Goal: Task Accomplishment & Management: Manage account settings

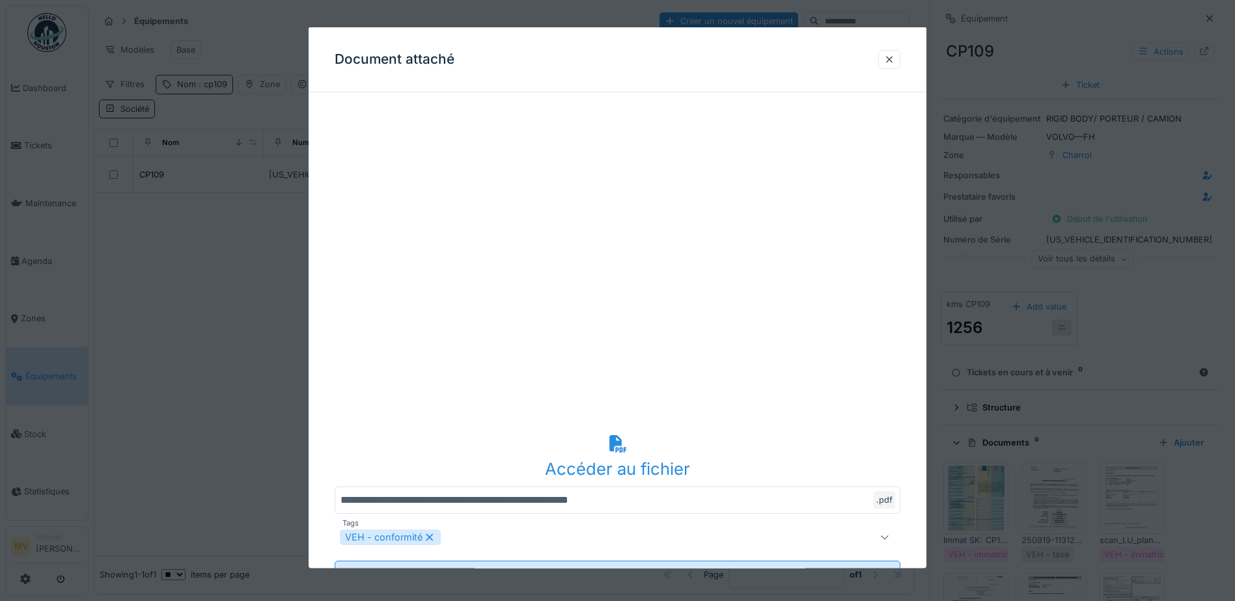
scroll to position [245, 0]
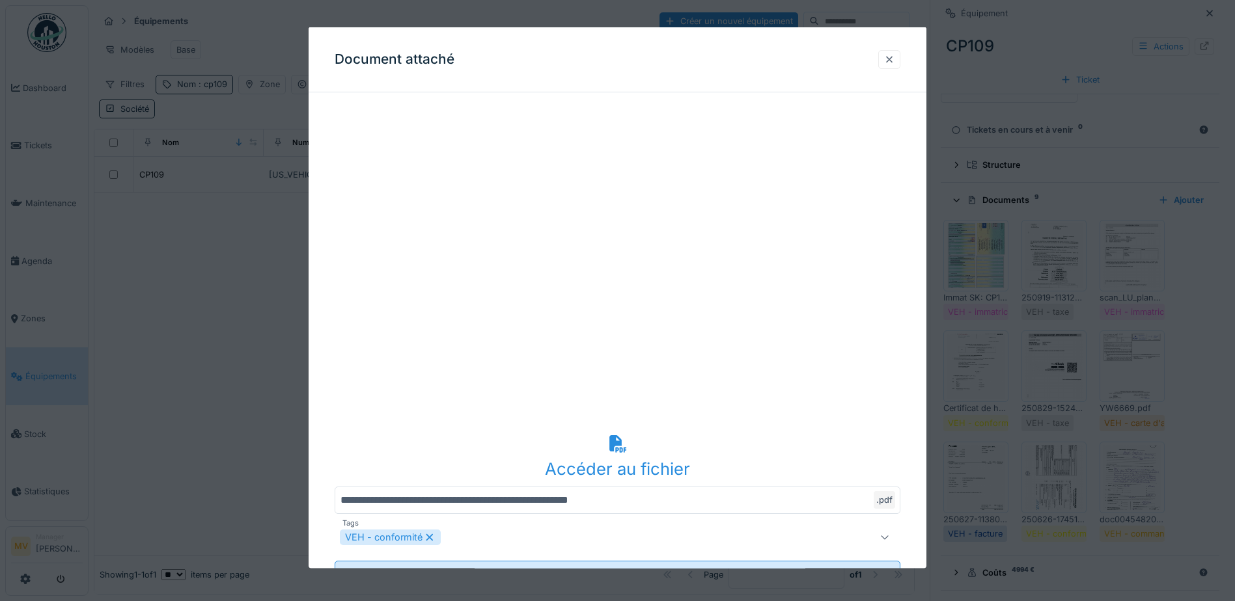
click at [894, 56] on div at bounding box center [889, 59] width 10 height 12
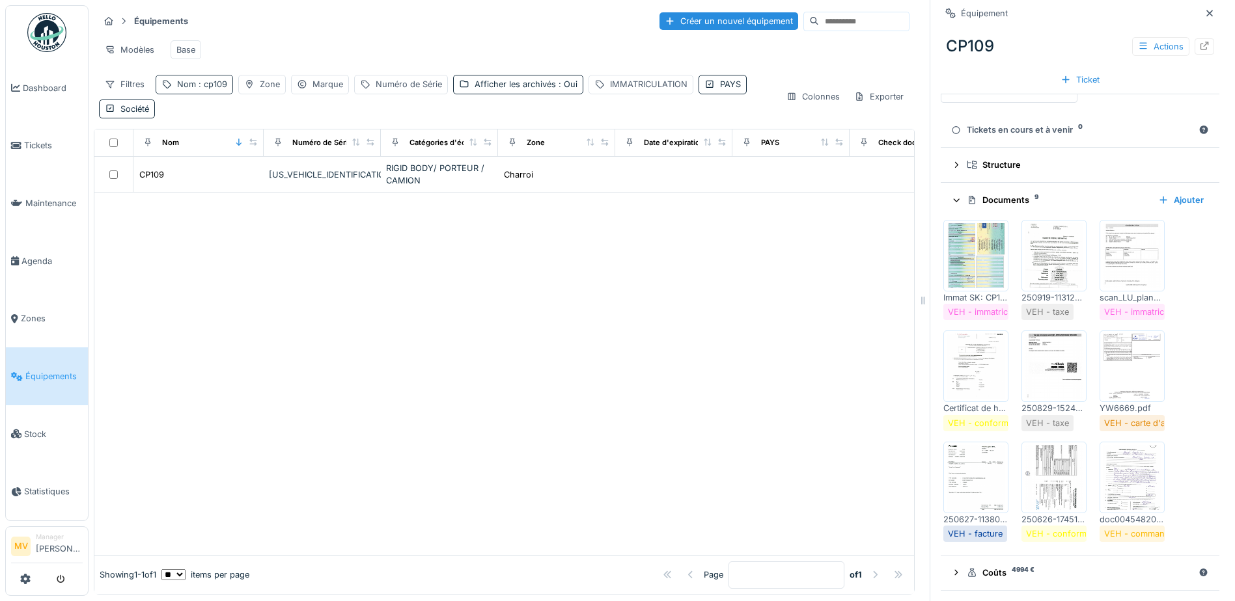
click at [196, 87] on span ": cp109" at bounding box center [211, 84] width 31 height 10
drag, startPoint x: 172, startPoint y: 146, endPoint x: 180, endPoint y: 150, distance: 9.0
click at [172, 146] on input "*****" at bounding box center [226, 156] width 130 height 27
type input "*****"
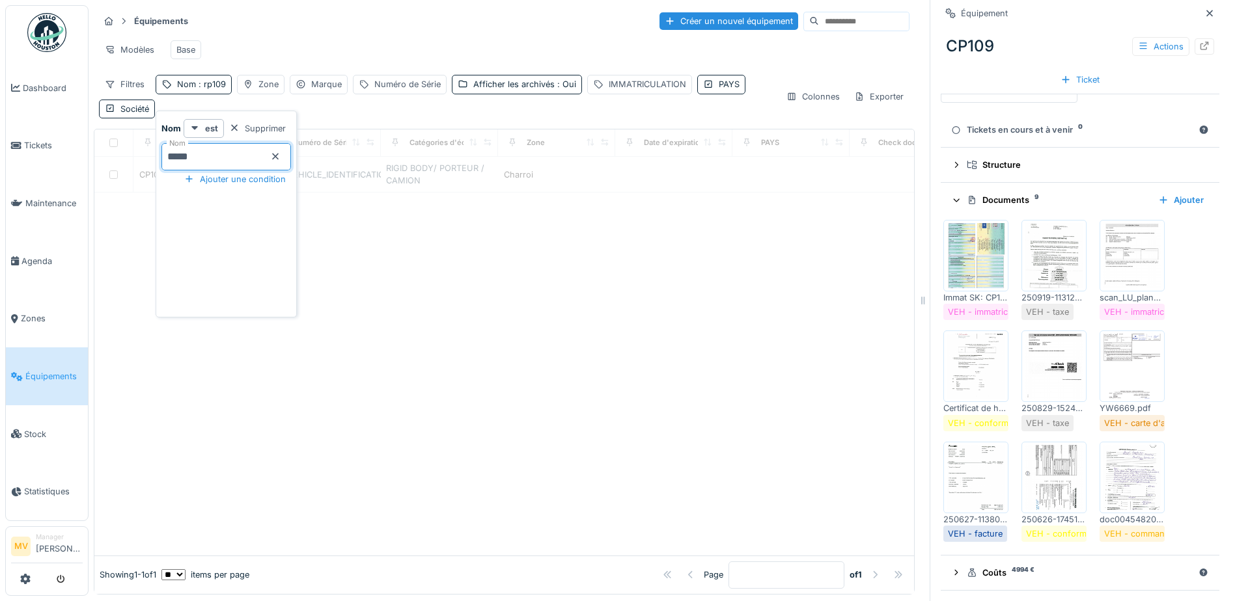
click at [377, 40] on div "Modèles Base" at bounding box center [504, 49] width 810 height 29
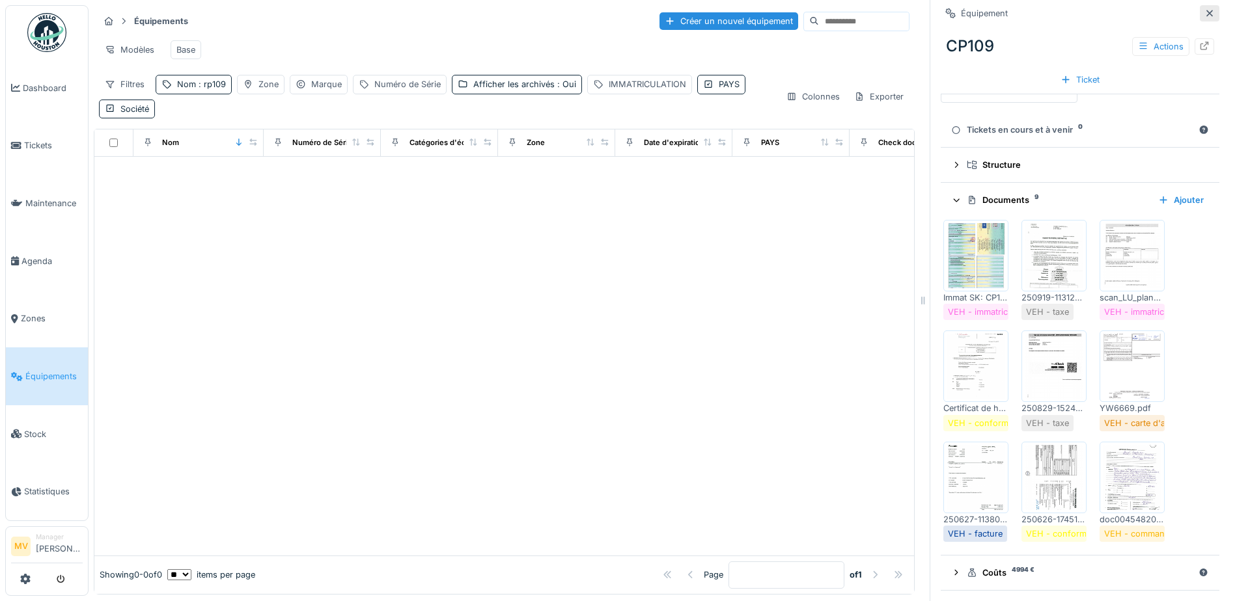
click at [1206, 10] on icon at bounding box center [1209, 13] width 7 height 7
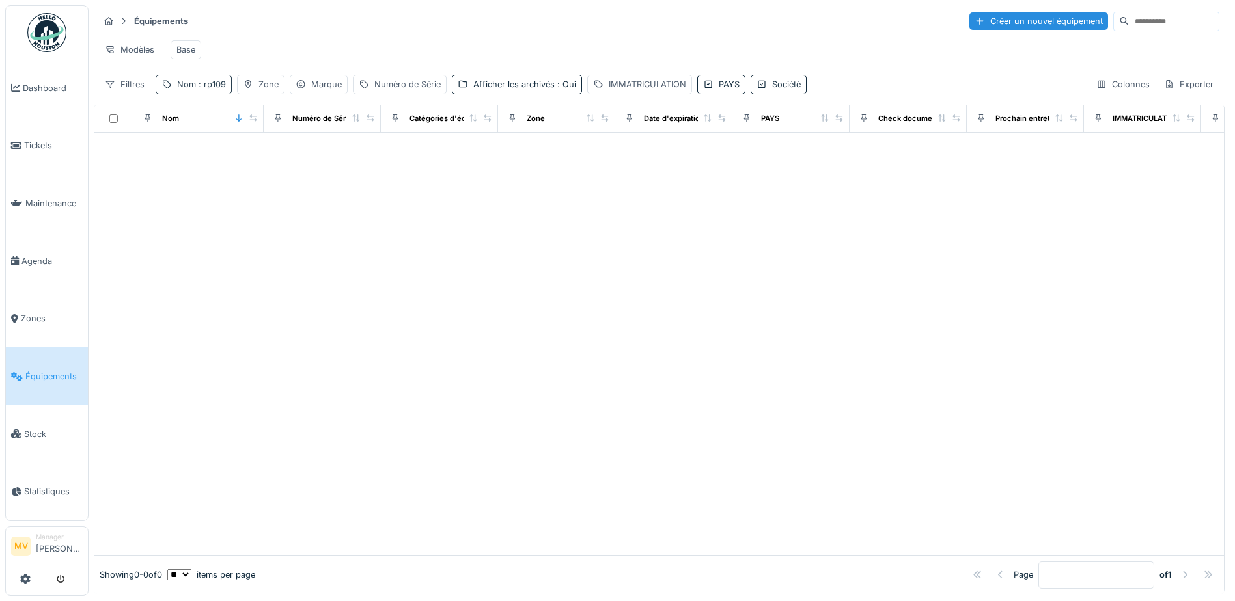
click at [194, 90] on div "Nom : rp109" at bounding box center [201, 84] width 49 height 12
click at [249, 160] on input "*****" at bounding box center [226, 156] width 130 height 27
type input "*"
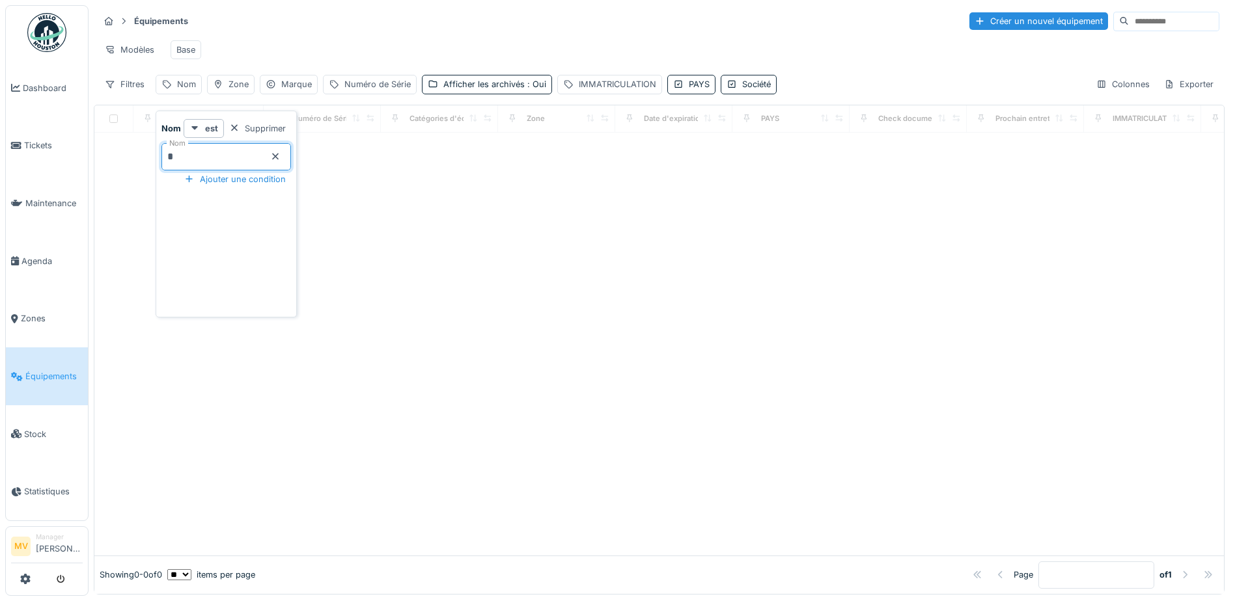
type input "**"
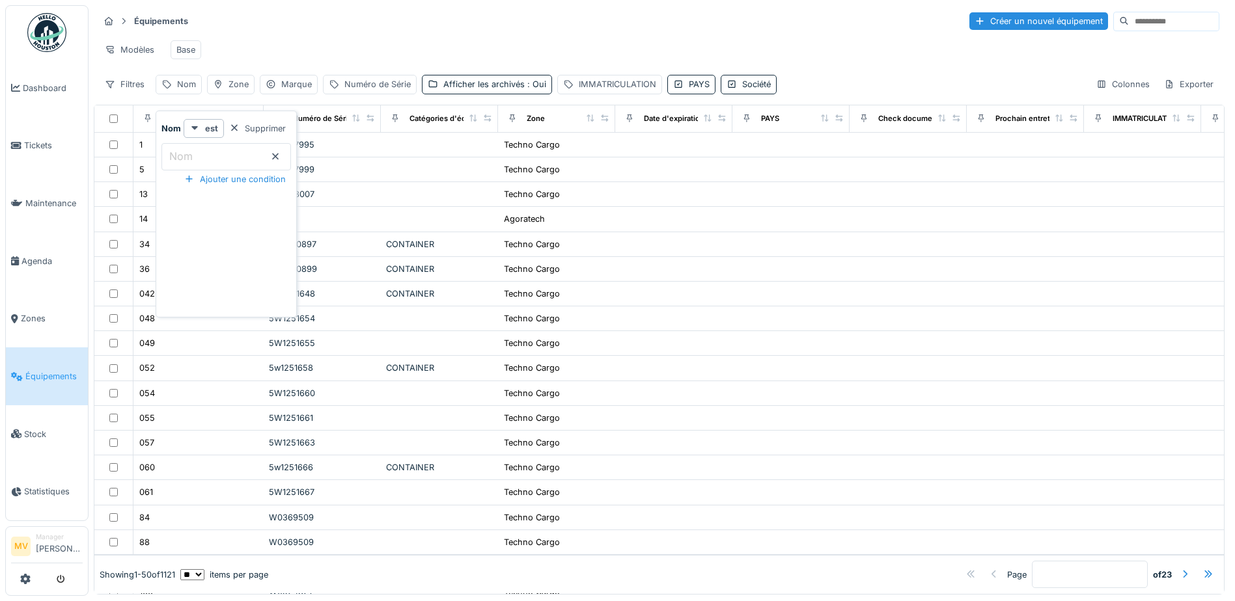
click at [191, 156] on label "Nom" at bounding box center [181, 156] width 29 height 16
click at [191, 156] on input "Nom" at bounding box center [226, 156] width 130 height 27
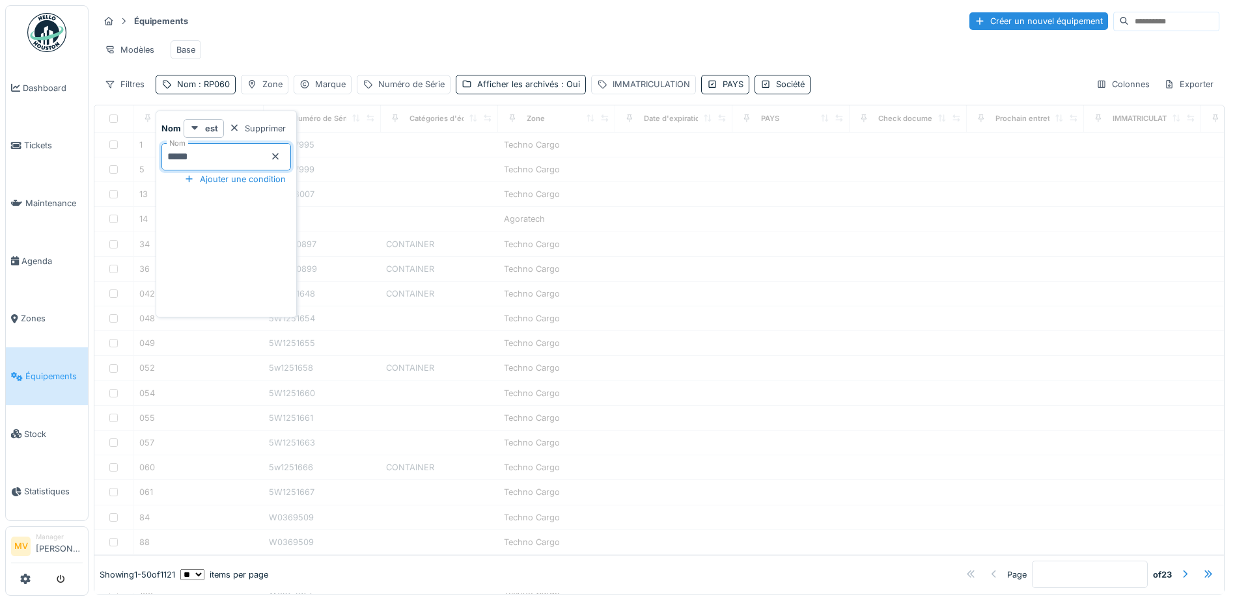
type input "*****"
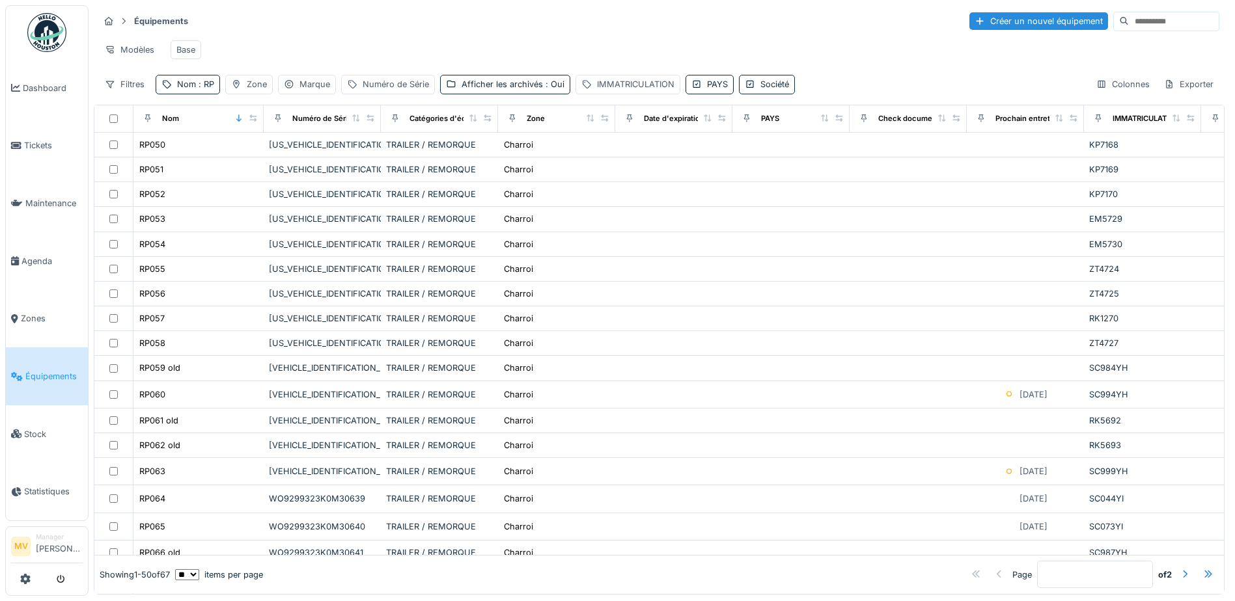
click at [464, 57] on div "Modèles Base" at bounding box center [659, 49] width 1120 height 29
click at [167, 89] on div at bounding box center [166, 84] width 10 height 12
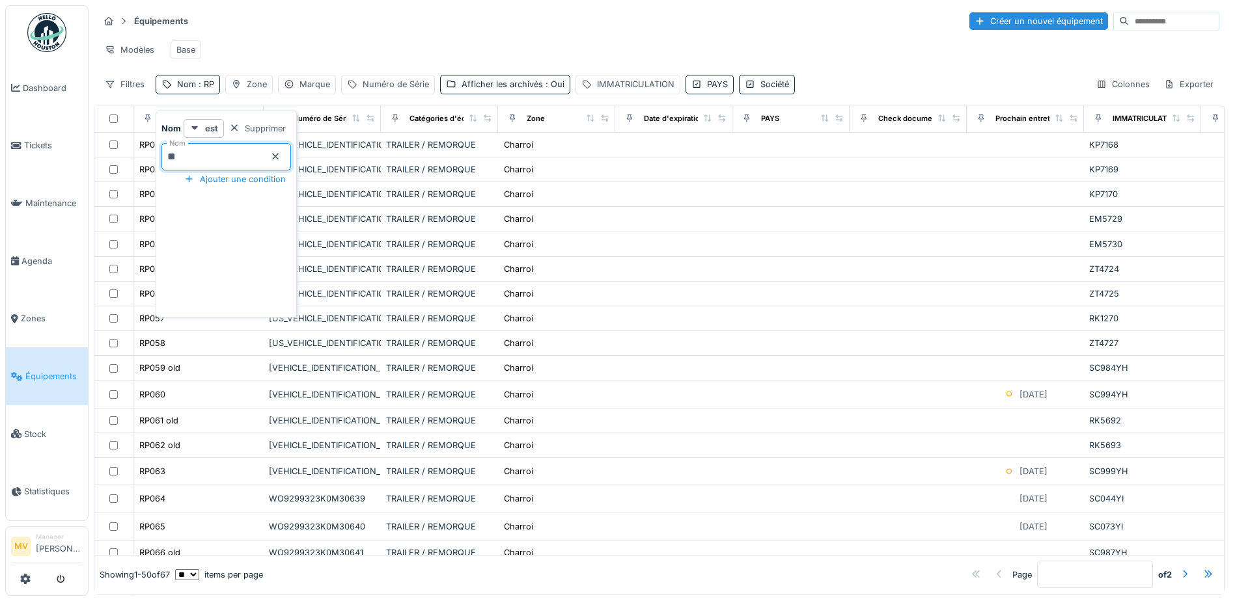
click at [210, 154] on input "**" at bounding box center [226, 156] width 130 height 27
type input "*****"
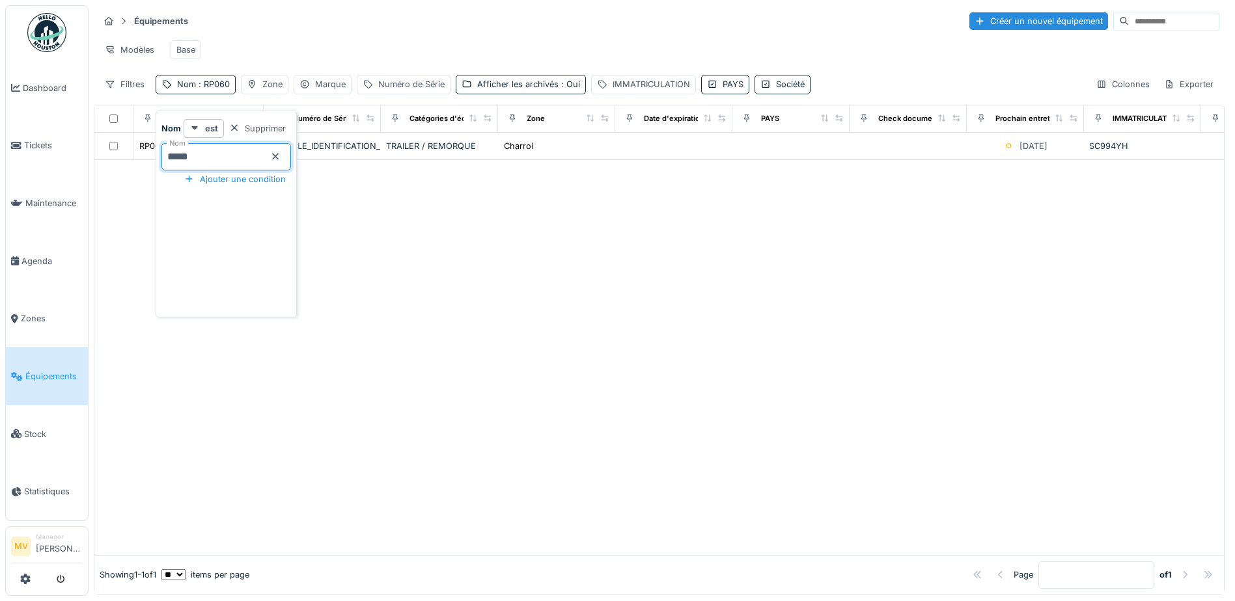
click at [381, 62] on div "Modèles Base" at bounding box center [659, 49] width 1120 height 29
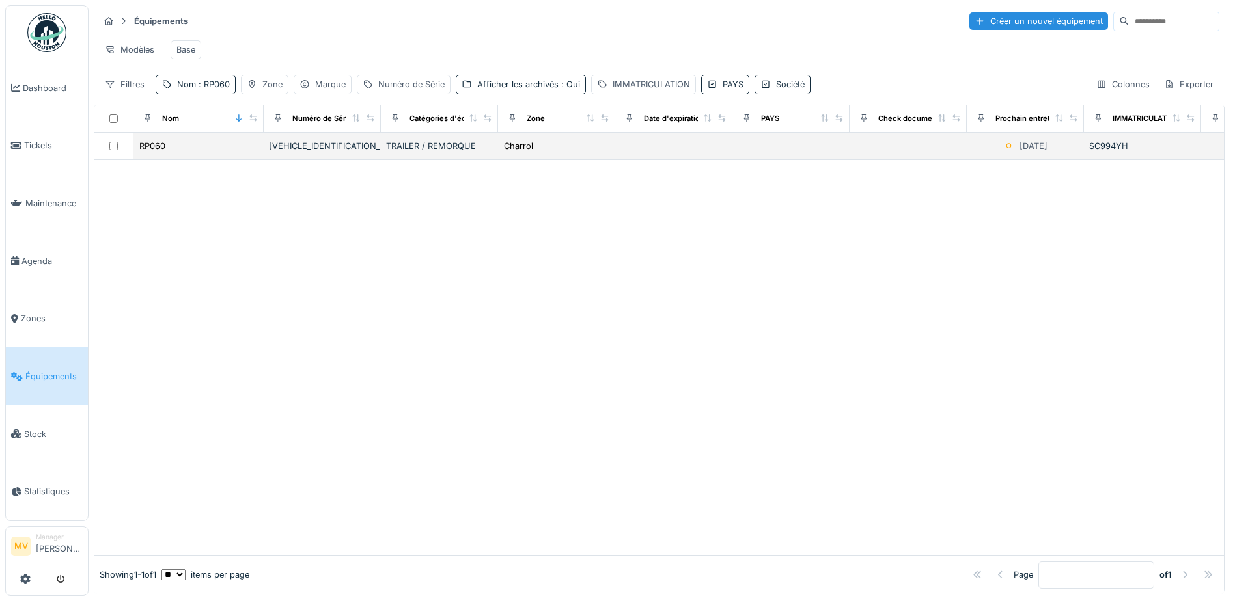
click at [405, 152] on div "TRAILER / REMORQUE" at bounding box center [439, 146] width 107 height 12
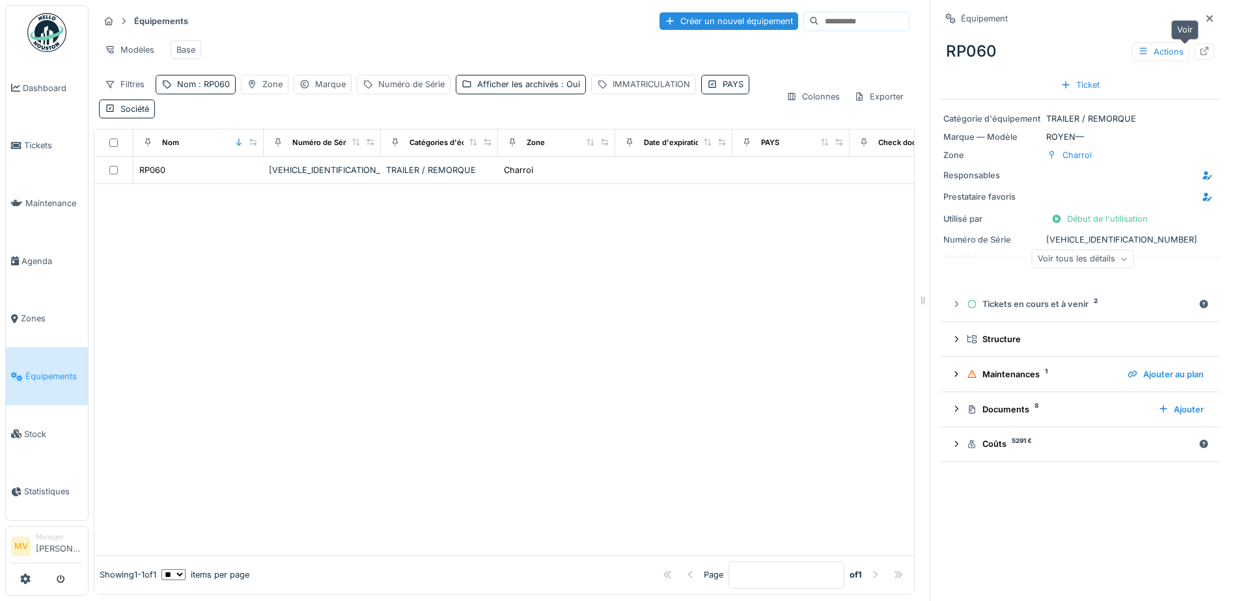
click at [1199, 55] on icon at bounding box center [1204, 51] width 10 height 8
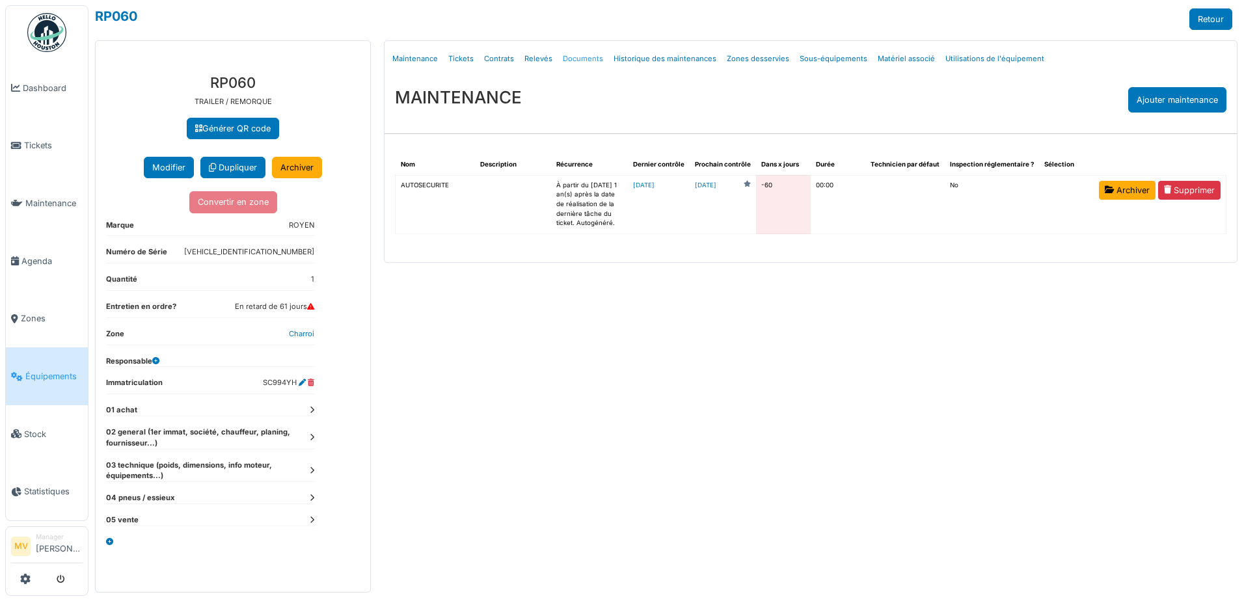
click at [586, 55] on link "Documents" at bounding box center [583, 59] width 51 height 31
select select "***"
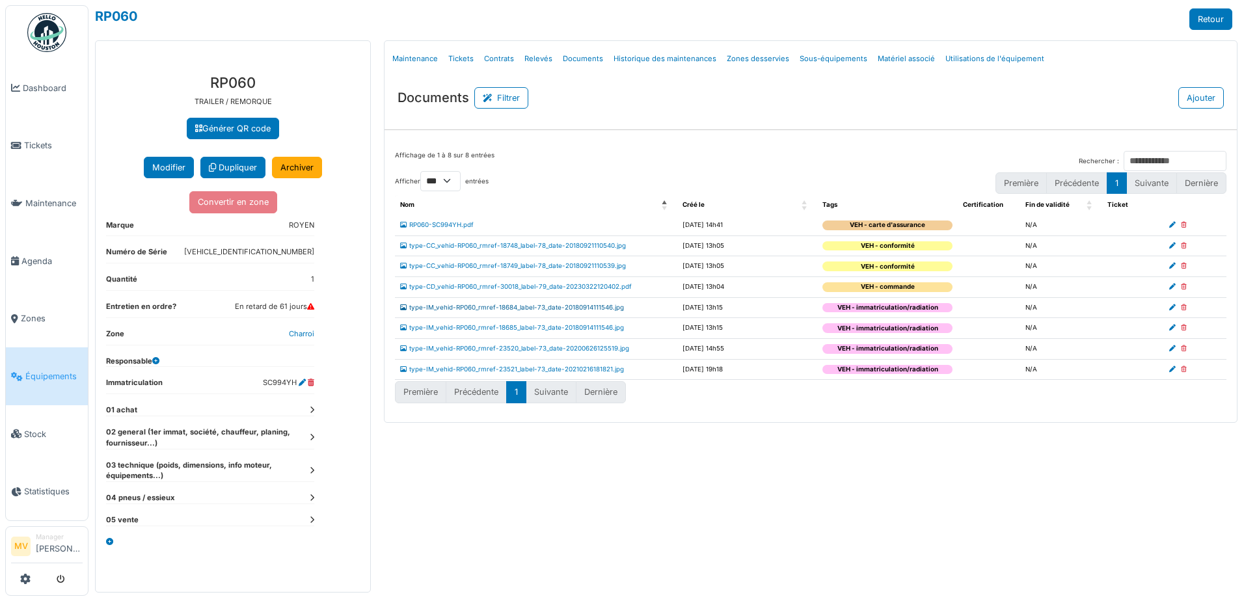
click at [597, 307] on link "type-IM_vehid-RP060_rmref-18684_label-73_date-20180914111546.jpg" at bounding box center [512, 307] width 224 height 7
click at [608, 308] on link "type-IM_vehid-RP060_rmref-18684_label-73_date-20180914111546.jpg" at bounding box center [512, 307] width 224 height 7
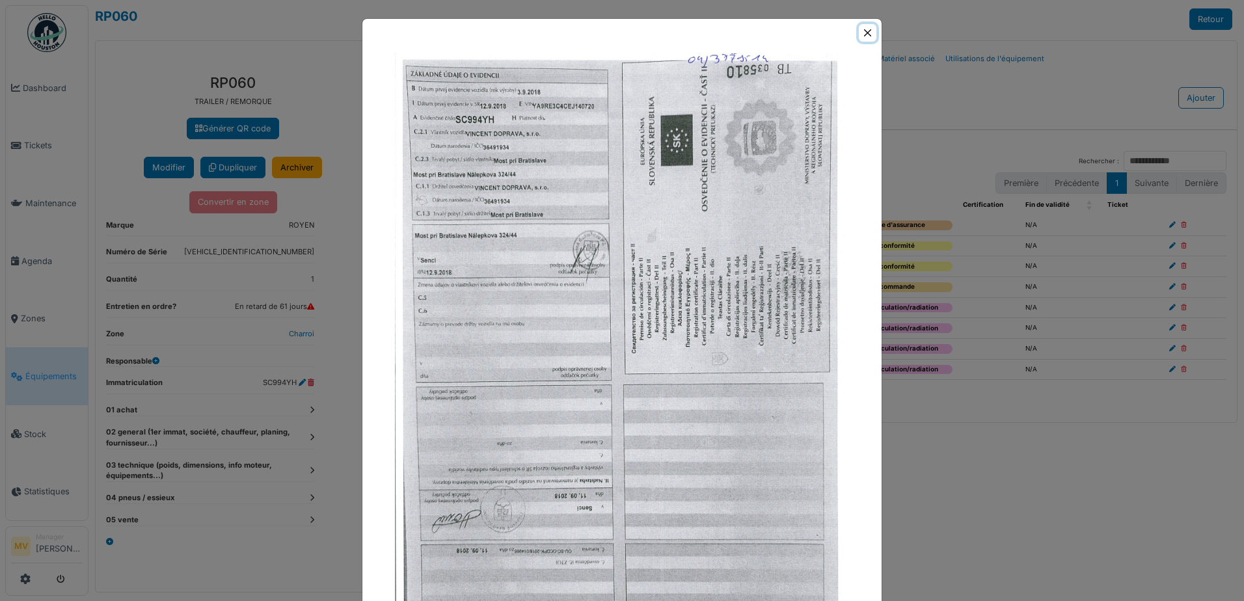
click at [863, 30] on button "Close" at bounding box center [868, 33] width 18 height 18
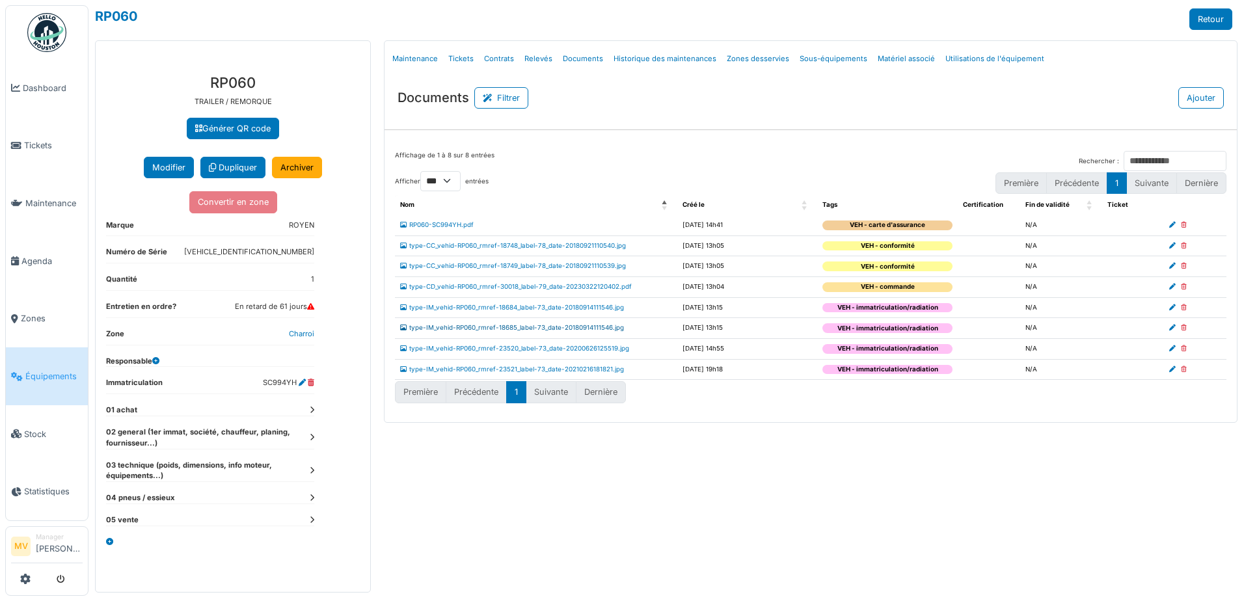
click at [609, 330] on link "type-IM_vehid-RP060_rmref-18685_label-73_date-20180914111546.jpg" at bounding box center [512, 327] width 224 height 7
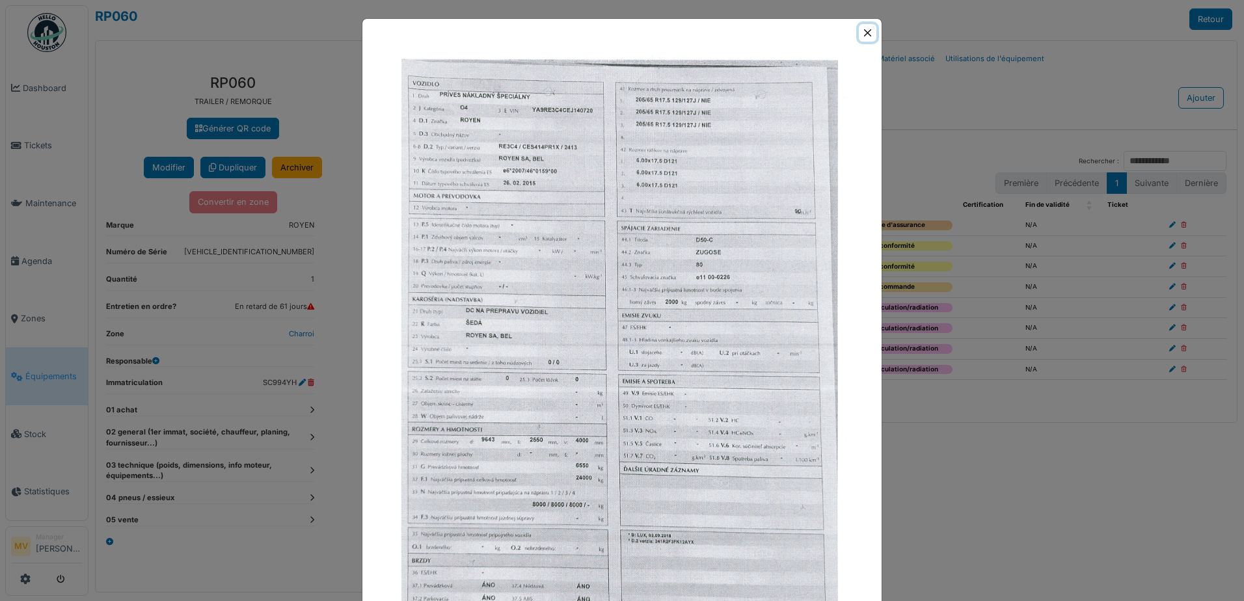
click at [866, 35] on button "Close" at bounding box center [868, 33] width 18 height 18
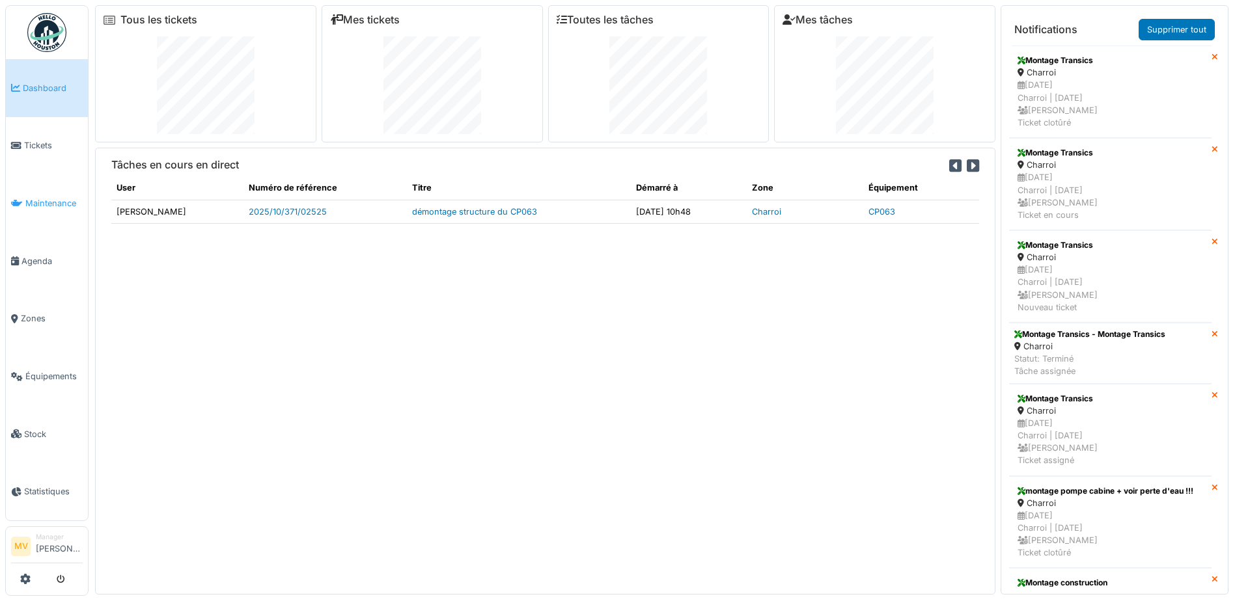
drag, startPoint x: 52, startPoint y: 197, endPoint x: 62, endPoint y: 198, distance: 9.8
click at [52, 197] on link "Maintenance" at bounding box center [47, 203] width 82 height 58
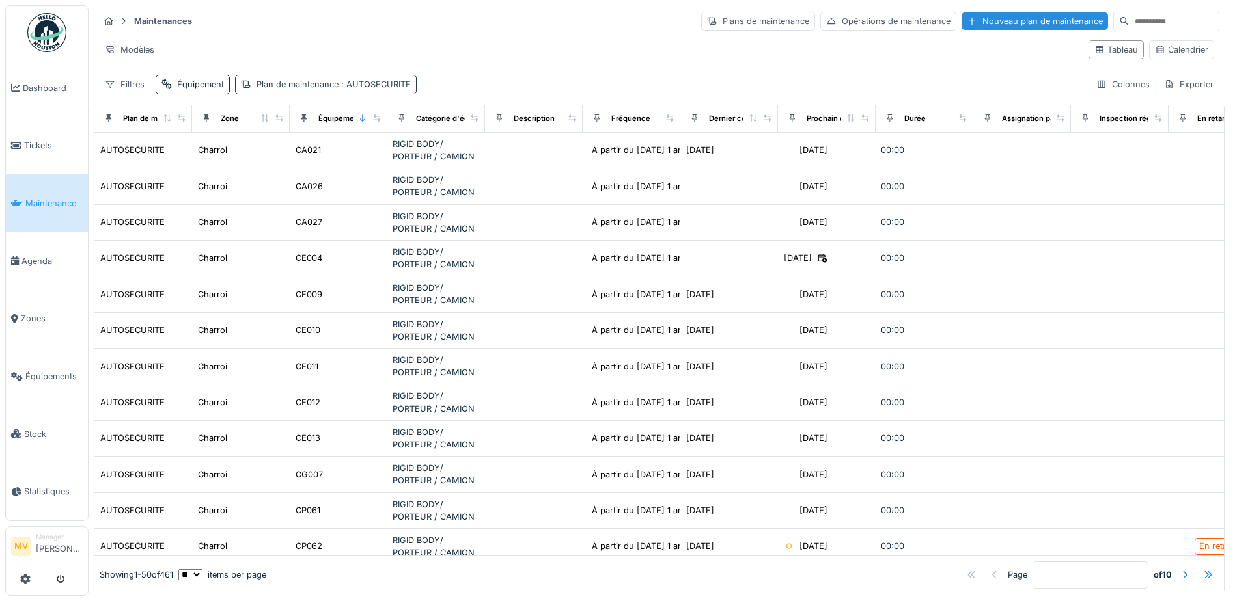
click at [363, 86] on span ": AUTOSECURITE" at bounding box center [374, 84] width 72 height 10
click at [18, 149] on icon at bounding box center [16, 145] width 10 height 9
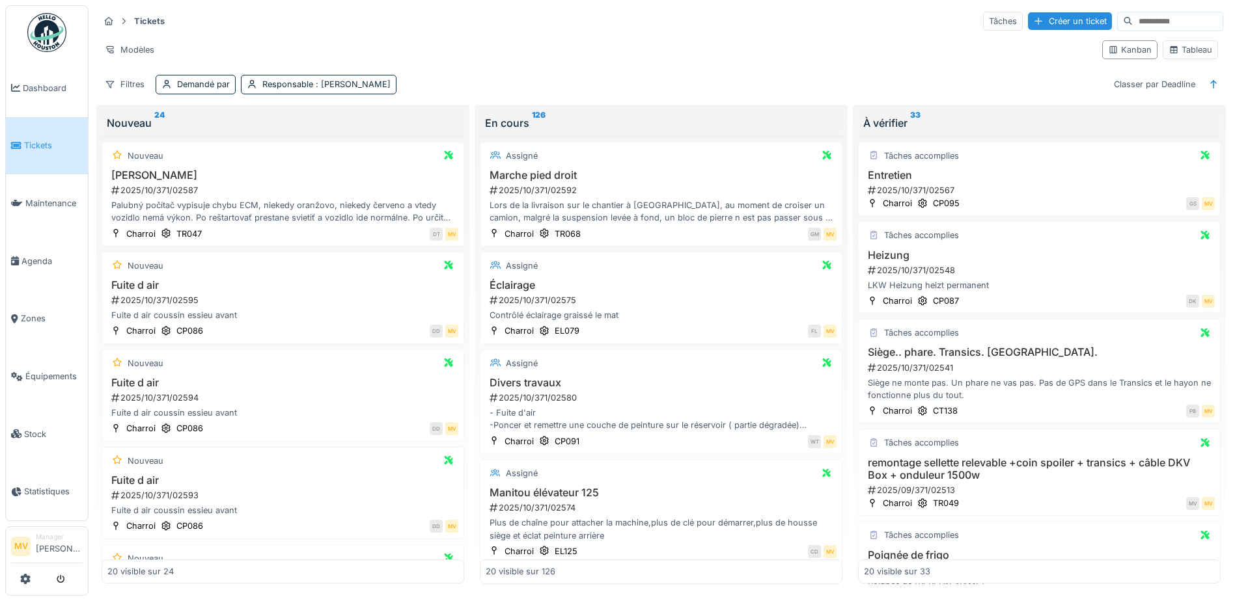
drag, startPoint x: 1020, startPoint y: 15, endPoint x: 961, endPoint y: 3, distance: 60.4
click at [1028, 15] on div "Créer un ticket" at bounding box center [1070, 21] width 84 height 18
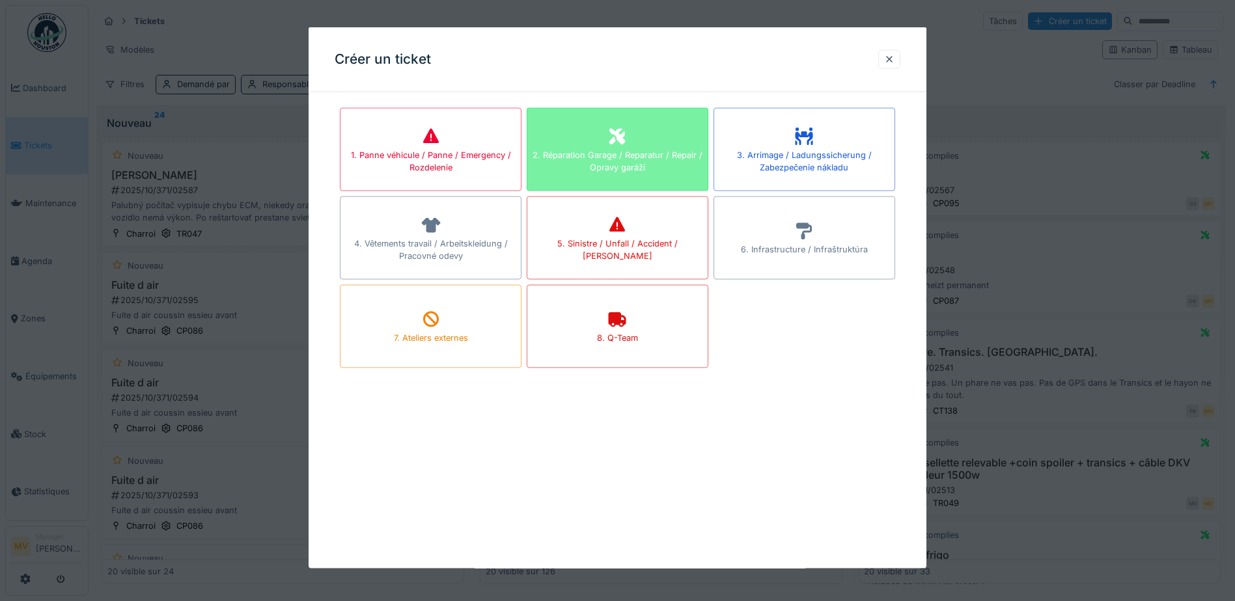
click at [658, 140] on div "2. Réparation Garage / Reparatur / Repair / Opravy garáží" at bounding box center [618, 149] width 182 height 83
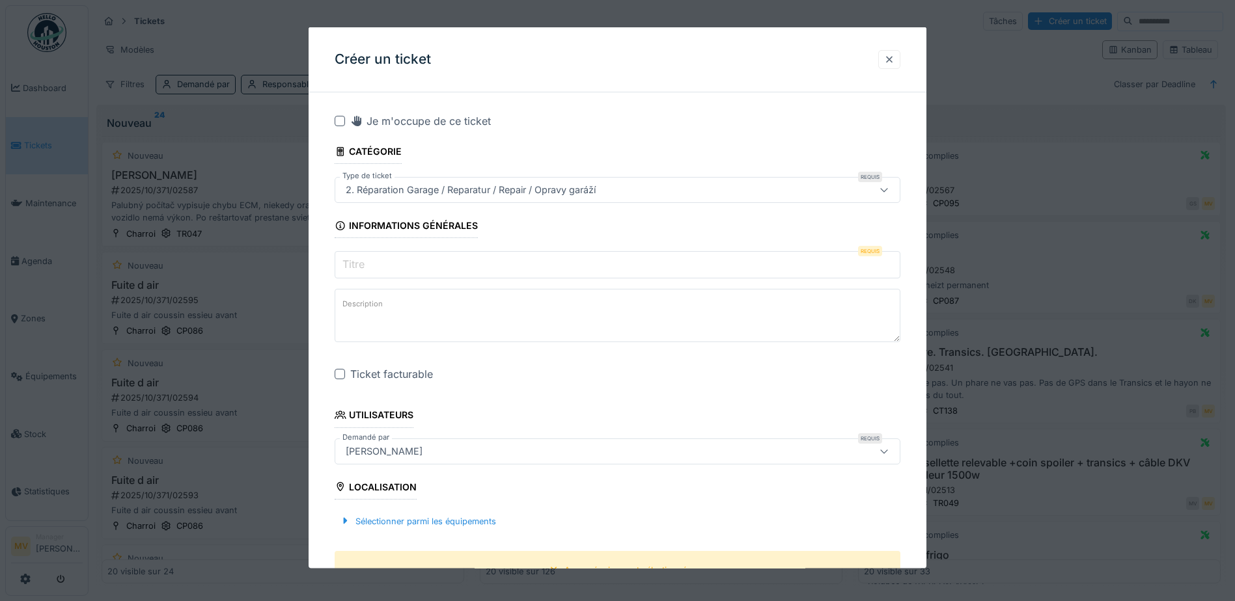
click at [899, 57] on div at bounding box center [889, 58] width 22 height 19
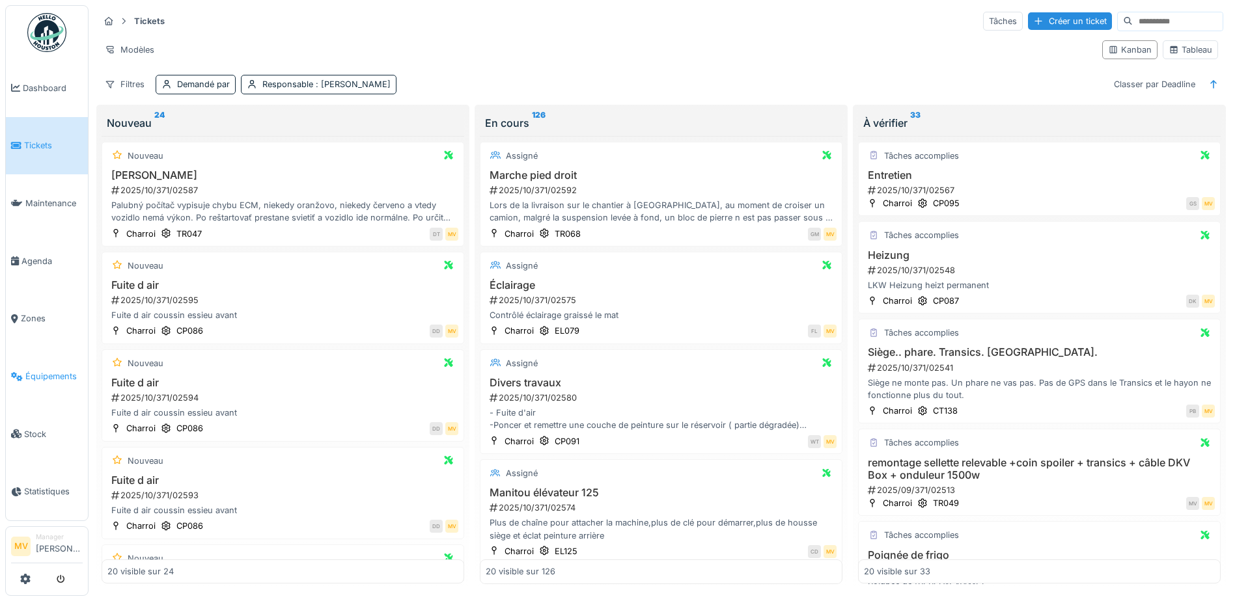
click at [58, 378] on span "Équipements" at bounding box center [53, 376] width 57 height 12
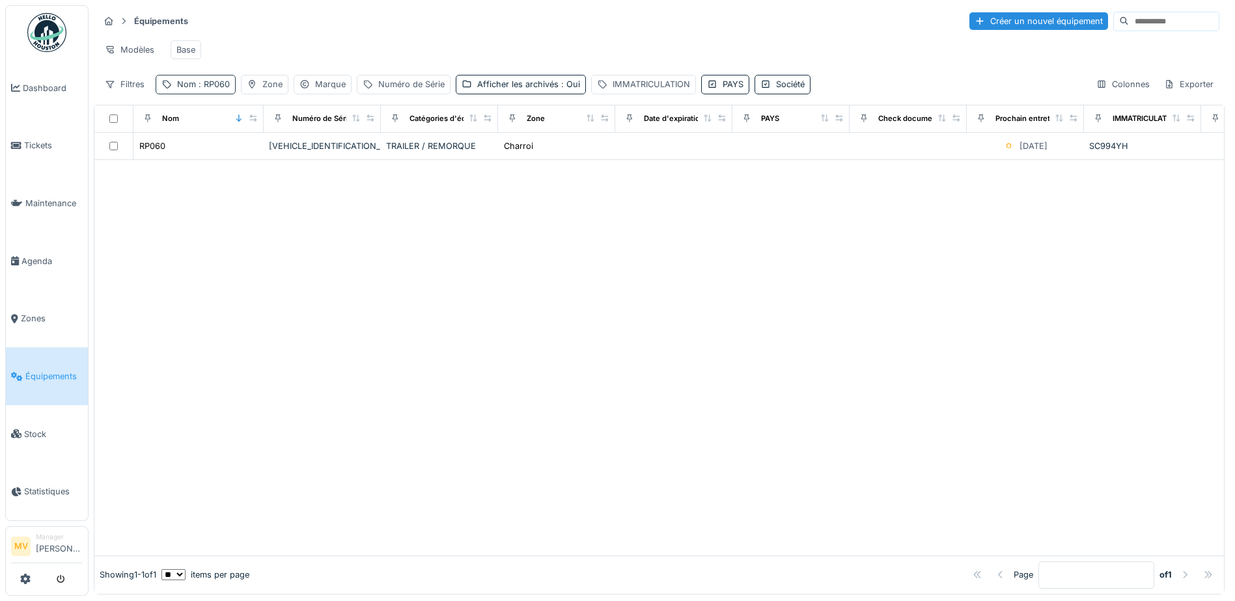
click at [226, 89] on span ": RP060" at bounding box center [213, 84] width 34 height 10
click at [279, 158] on icon at bounding box center [275, 157] width 7 height 7
click at [251, 154] on input "Nom" at bounding box center [226, 156] width 130 height 27
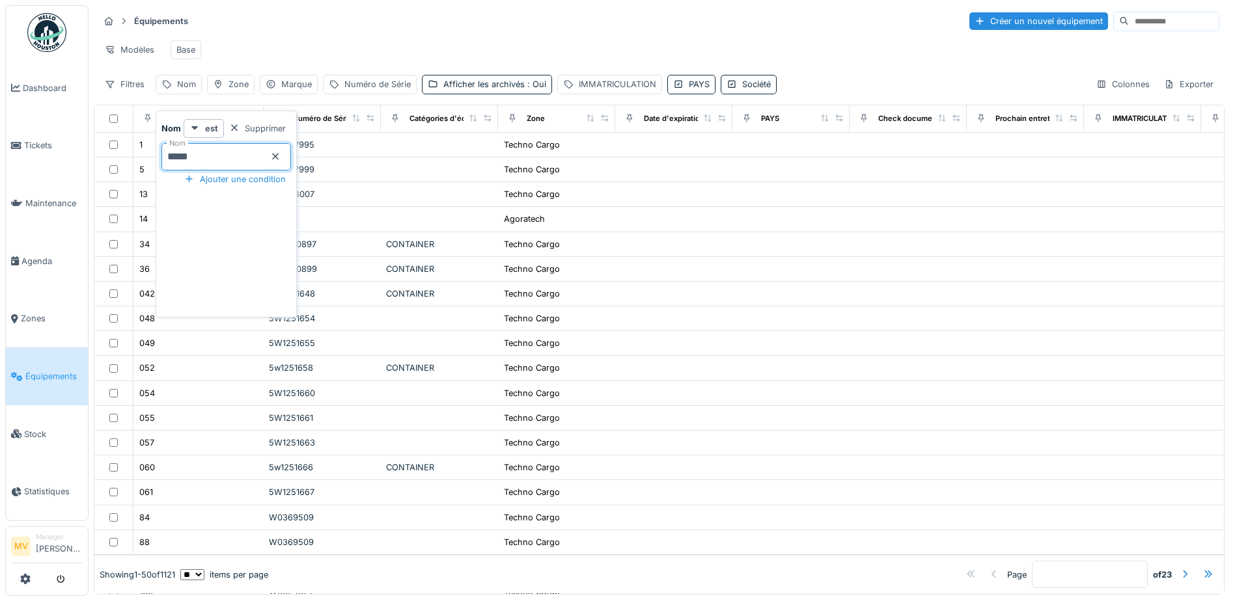
type input "*****"
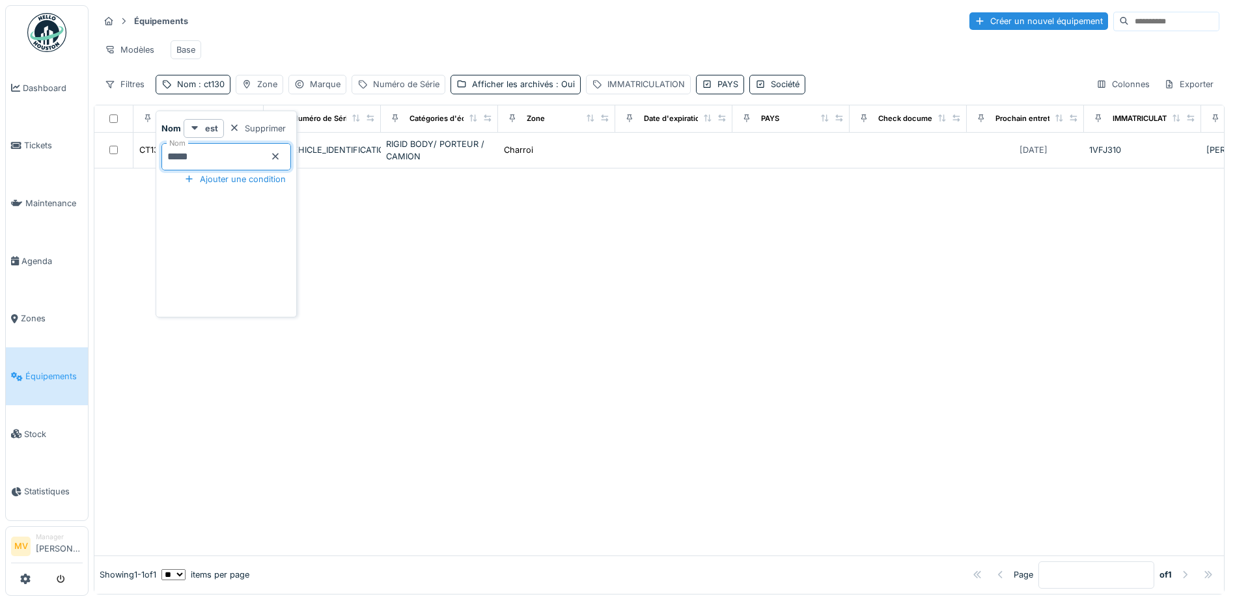
click at [736, 295] on div at bounding box center [658, 362] width 1129 height 387
click at [444, 154] on div "RIGID BODY/ PORTEUR / CAMION" at bounding box center [439, 150] width 107 height 25
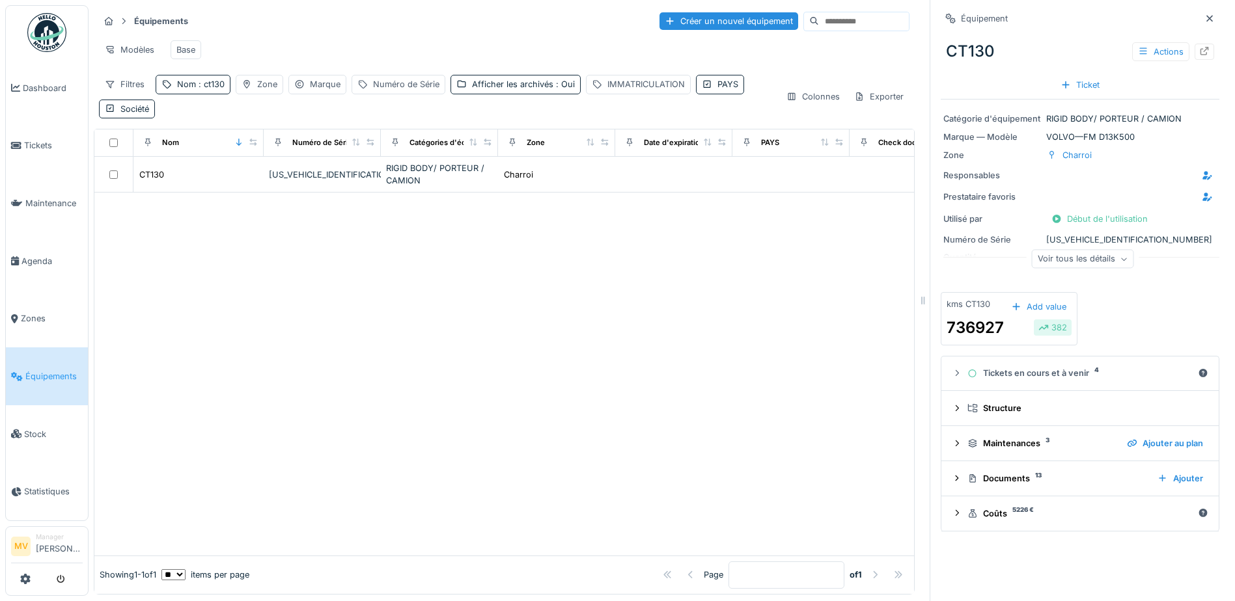
click at [1095, 256] on div "Voir tous les détails" at bounding box center [1083, 259] width 102 height 19
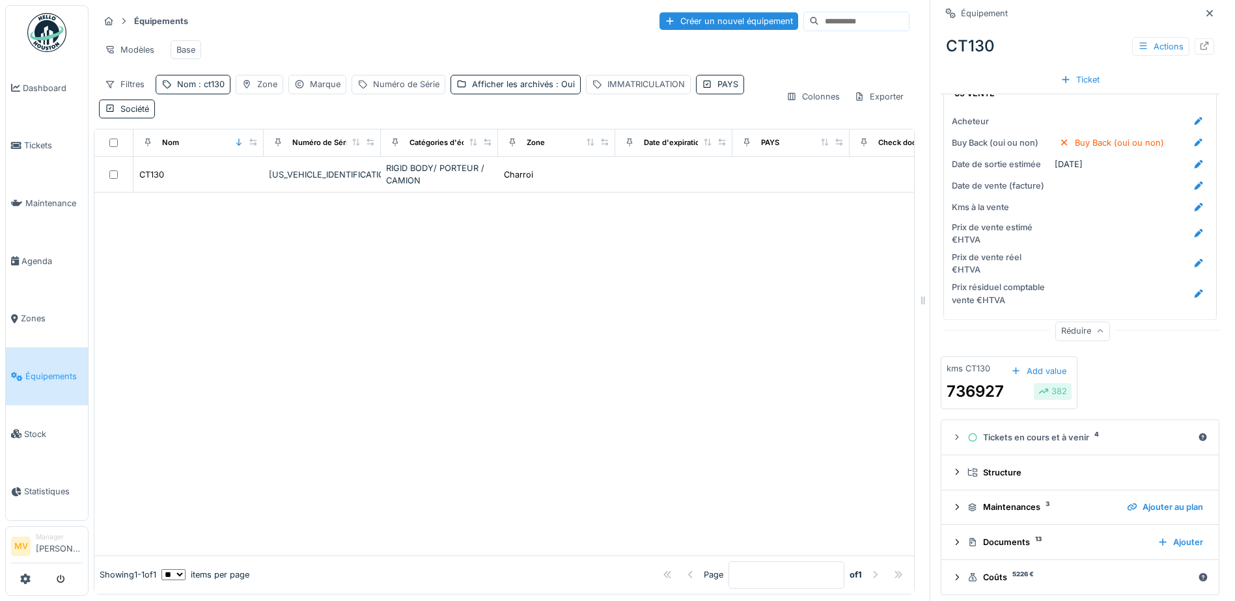
scroll to position [2412, 0]
click at [1015, 536] on div "Documents 13" at bounding box center [1057, 542] width 180 height 12
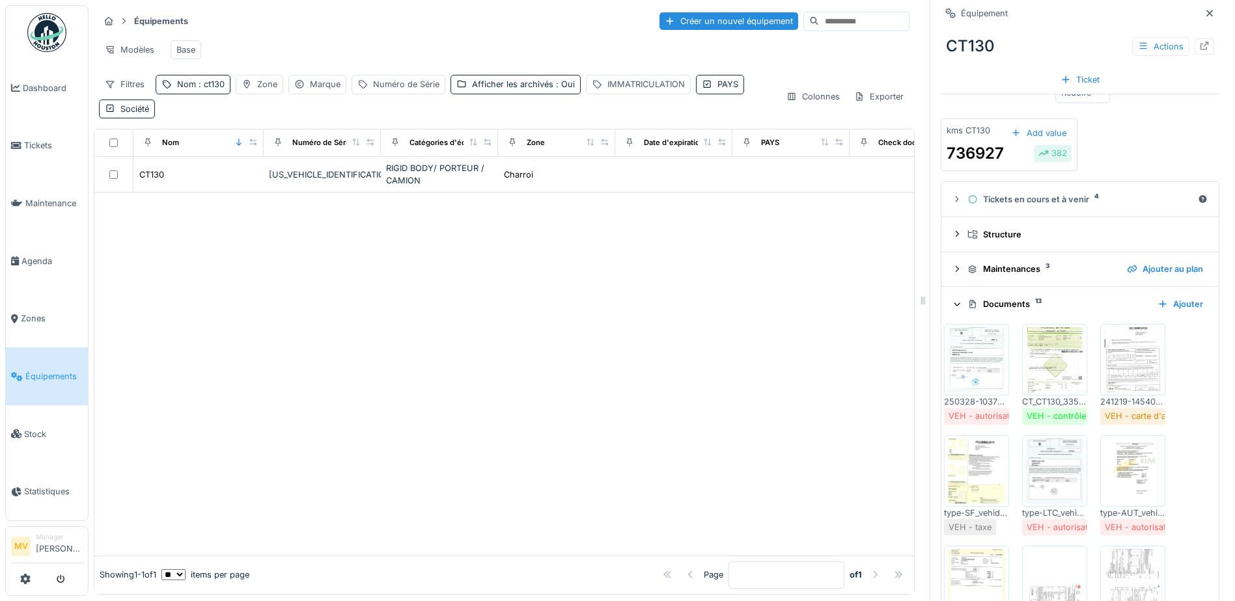
scroll to position [2737, 0]
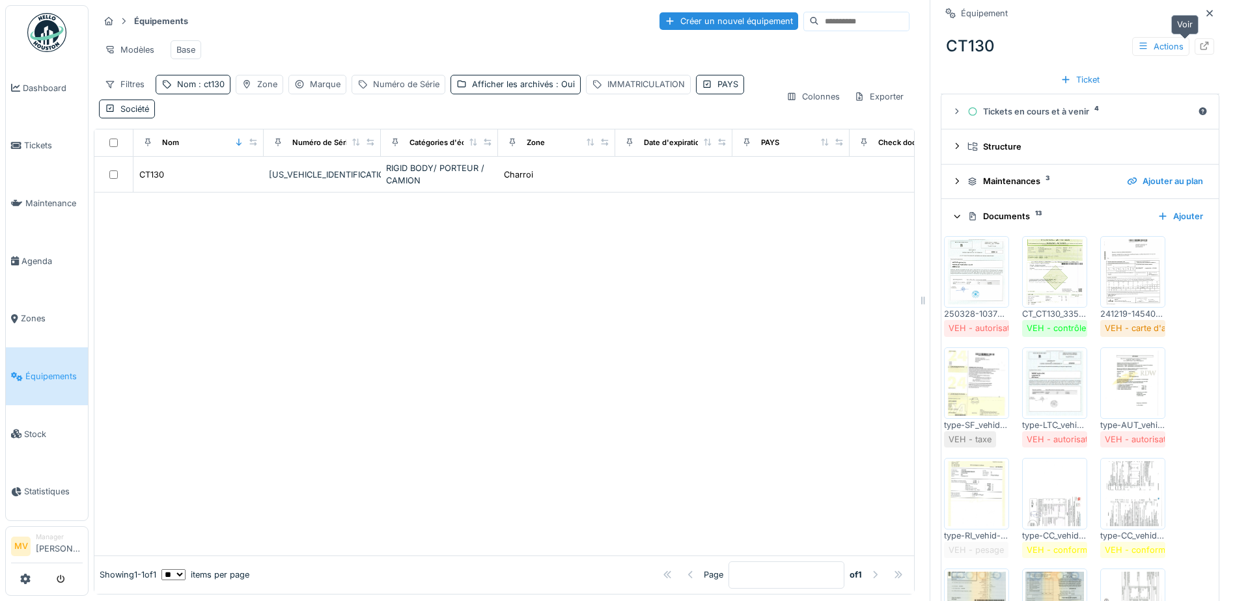
click at [1194, 44] on div at bounding box center [1204, 46] width 20 height 16
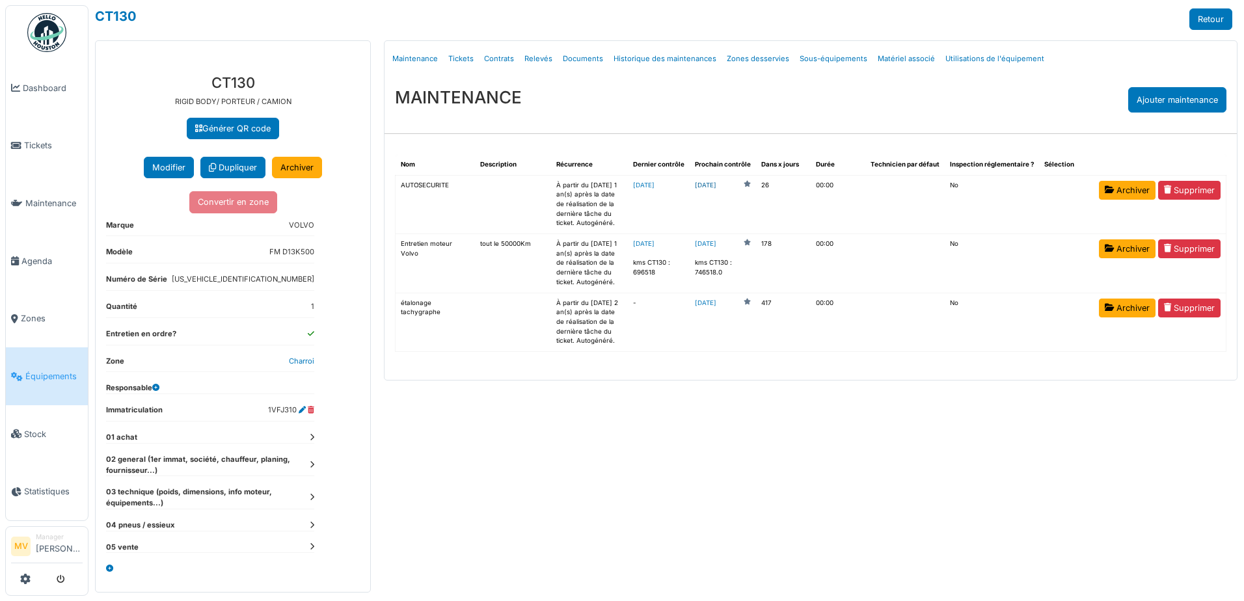
click at [711, 184] on link "2025-10-26" at bounding box center [705, 186] width 21 height 10
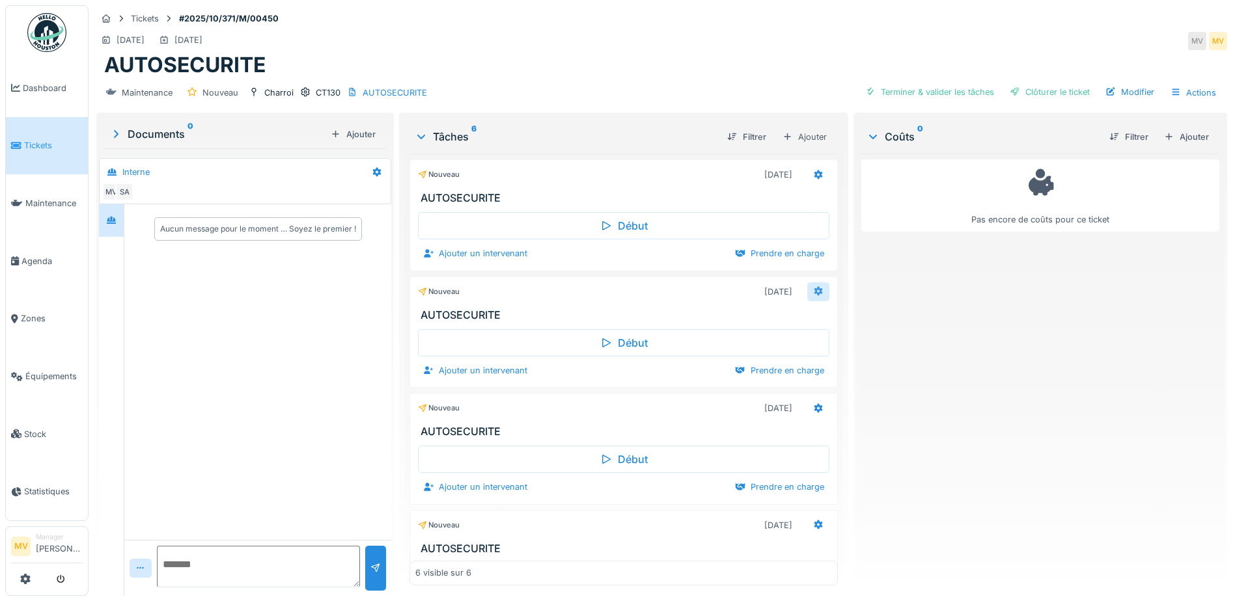
click at [814, 292] on icon at bounding box center [818, 291] width 8 height 9
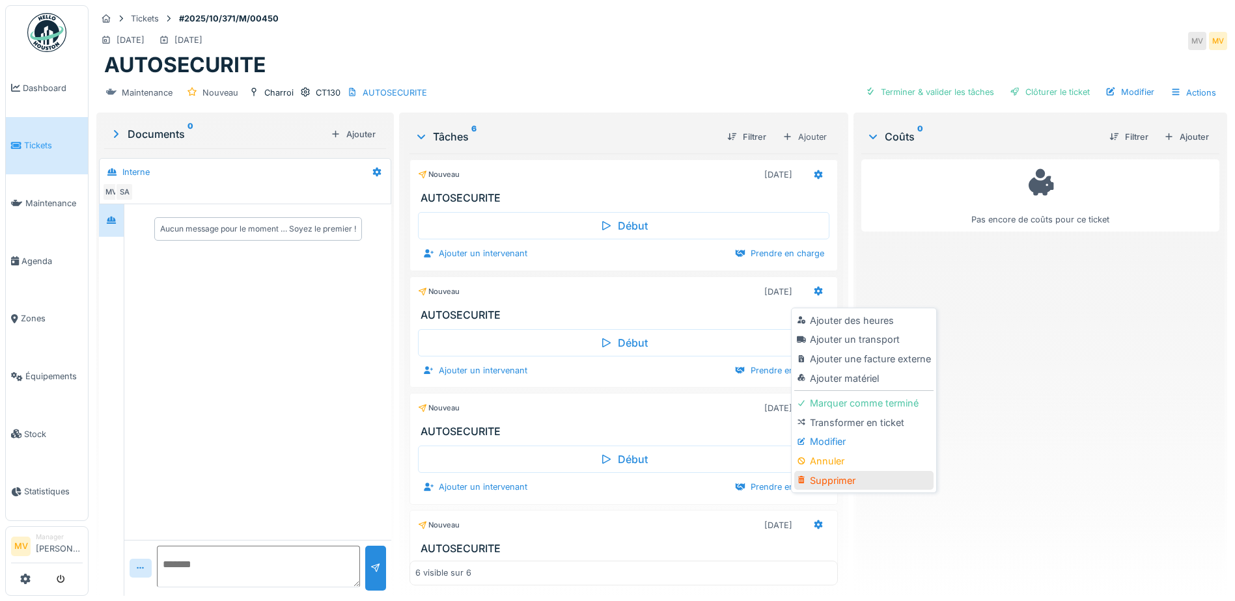
click at [841, 478] on div "Supprimer" at bounding box center [863, 481] width 139 height 20
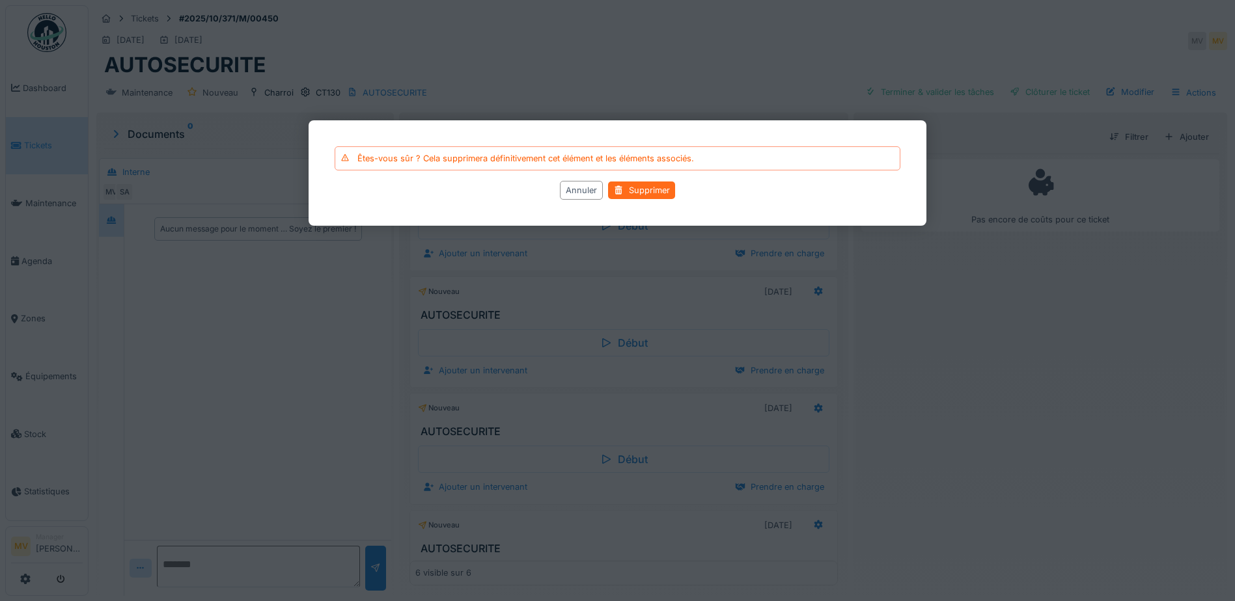
click at [657, 197] on div "Supprimer" at bounding box center [641, 191] width 67 height 18
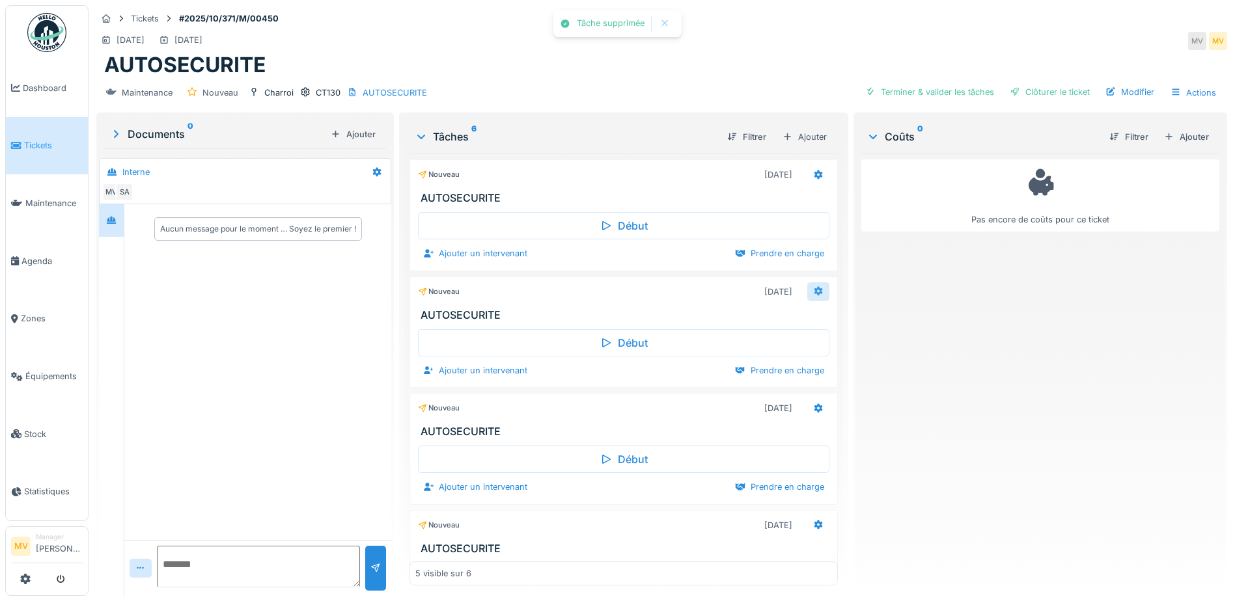
click at [813, 290] on icon at bounding box center [818, 291] width 10 height 8
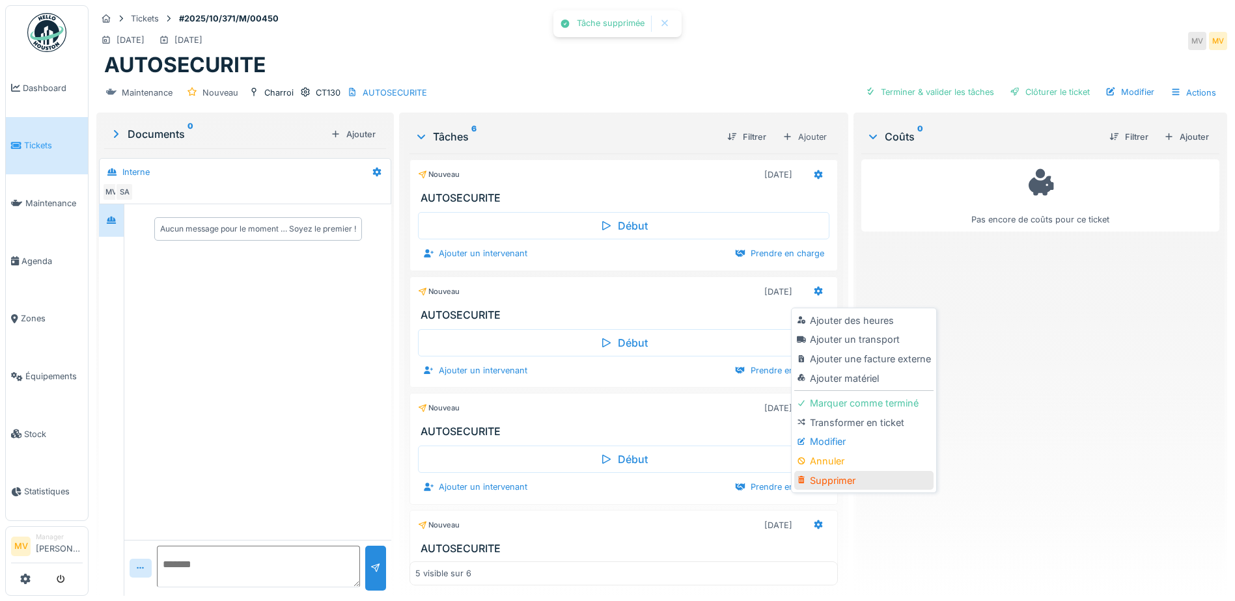
click at [838, 478] on div "Supprimer" at bounding box center [863, 481] width 139 height 20
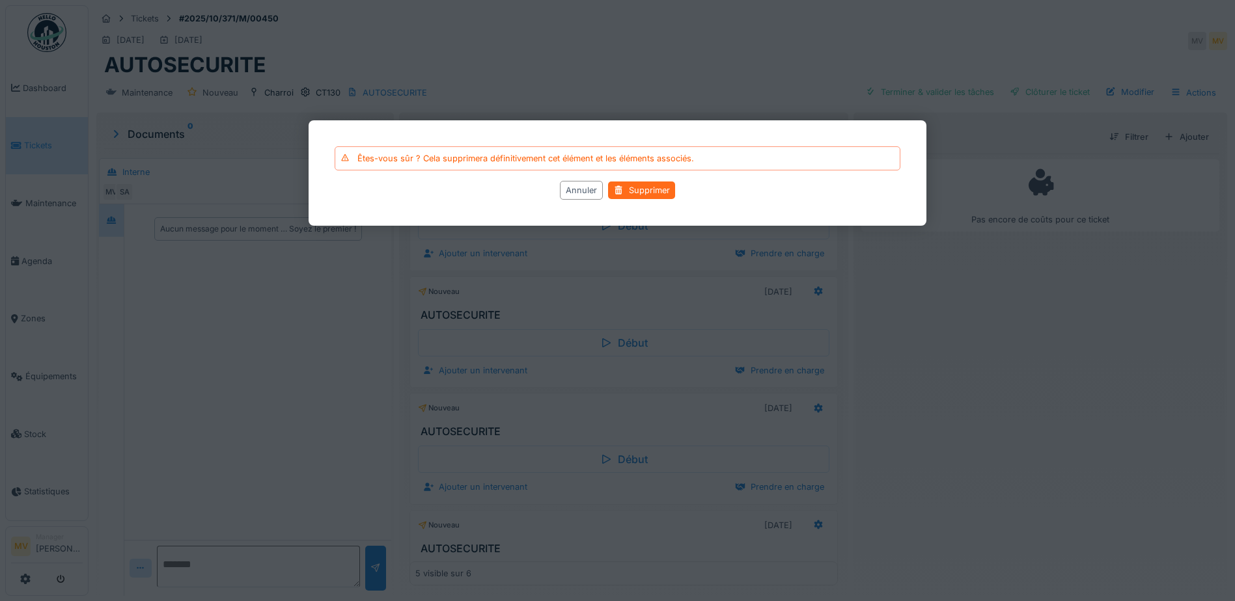
click at [657, 191] on div "Supprimer" at bounding box center [641, 191] width 67 height 18
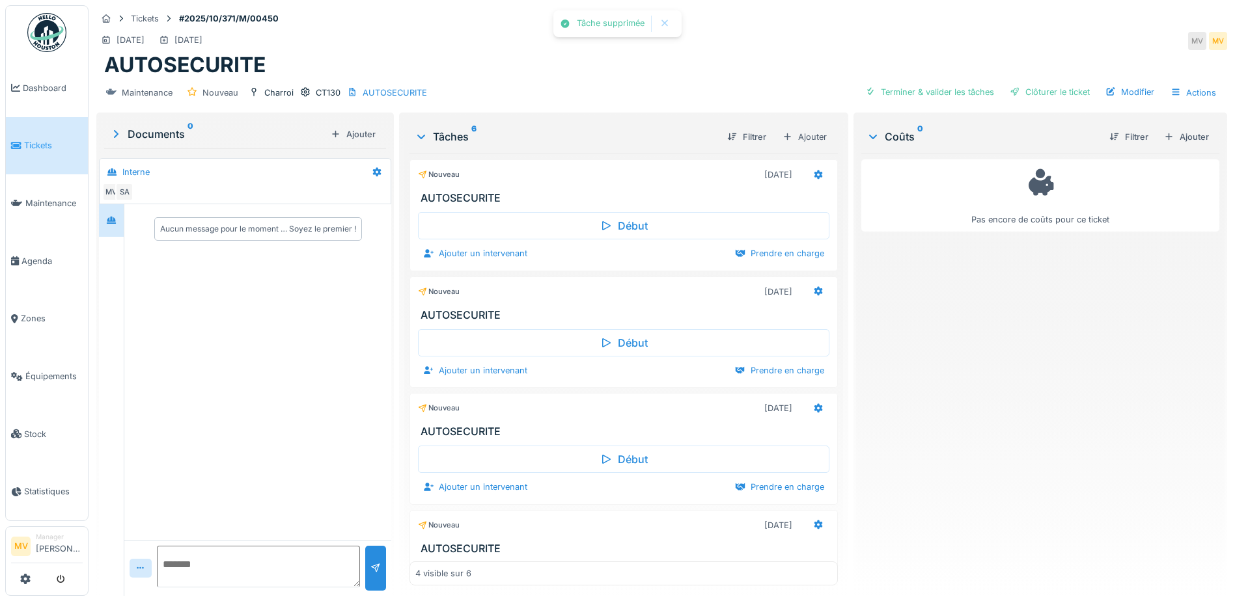
drag, startPoint x: 797, startPoint y: 294, endPoint x: 804, endPoint y: 306, distance: 14.3
click at [813, 294] on icon at bounding box center [818, 291] width 10 height 8
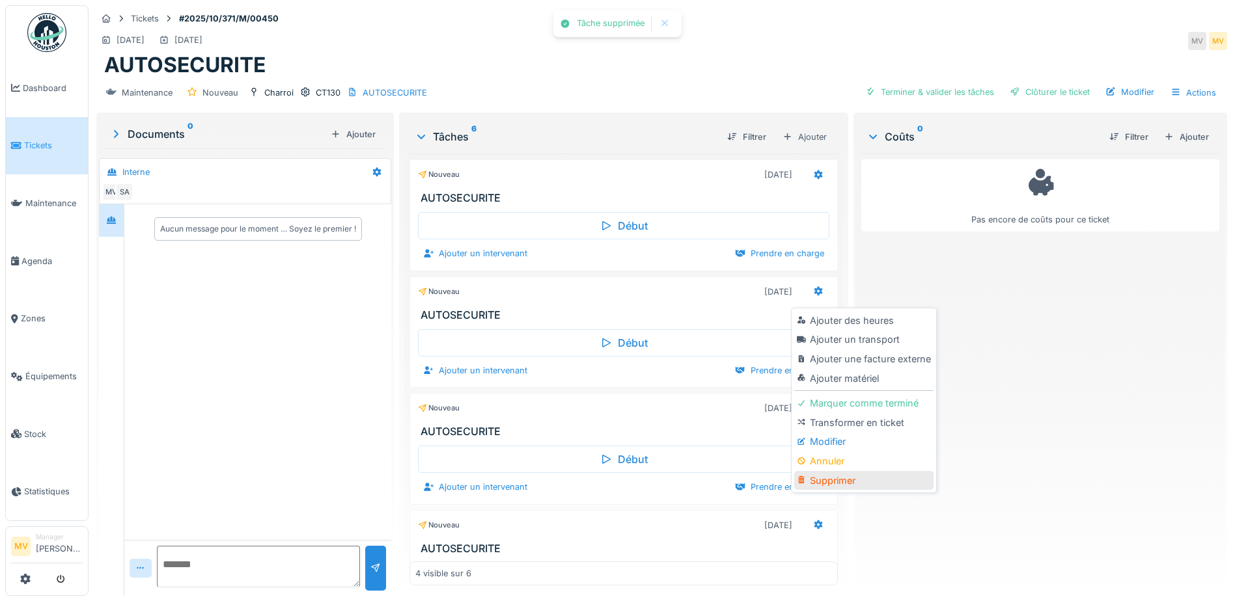
click at [843, 479] on div "Supprimer" at bounding box center [863, 481] width 139 height 20
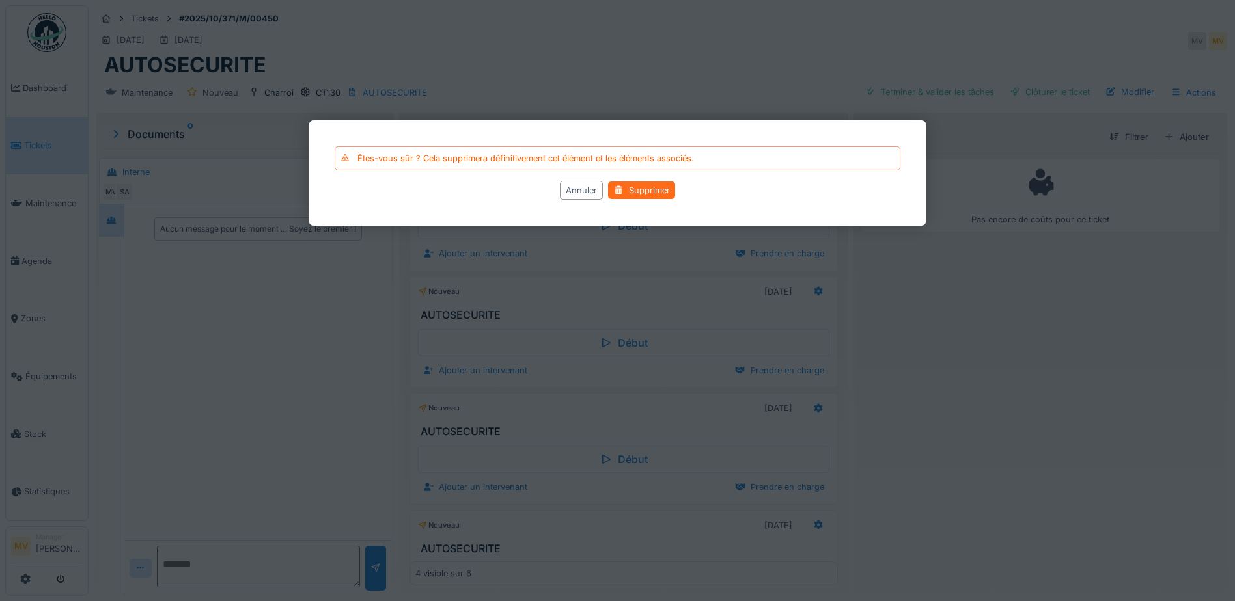
click at [669, 190] on div "Supprimer" at bounding box center [641, 191] width 67 height 18
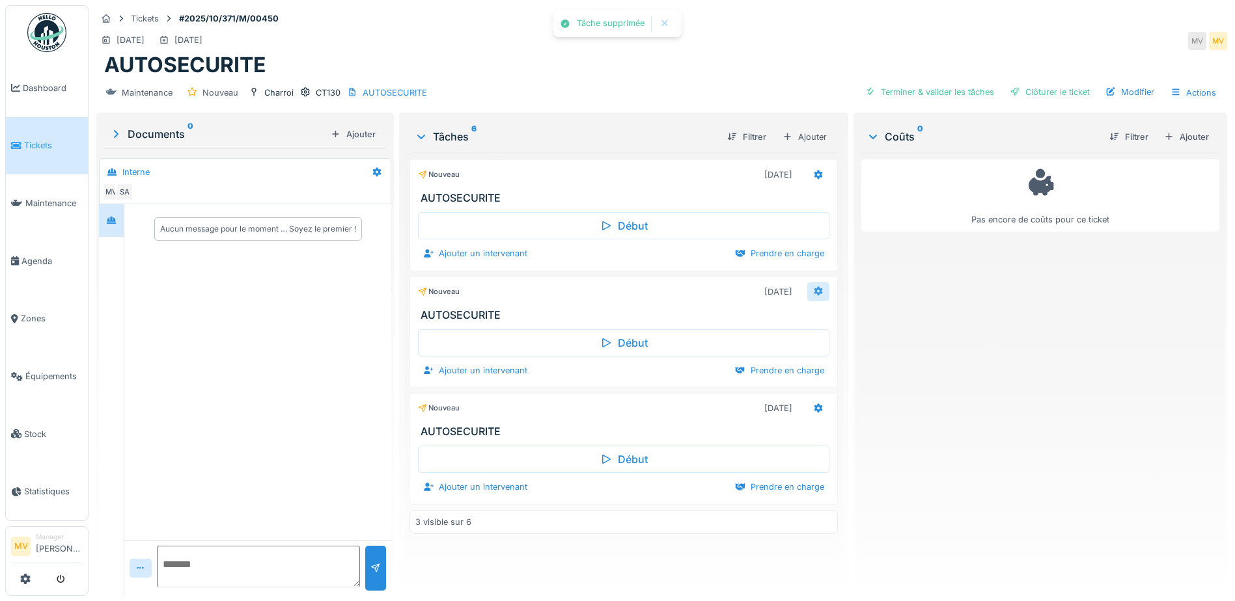
click at [814, 291] on icon at bounding box center [818, 291] width 8 height 9
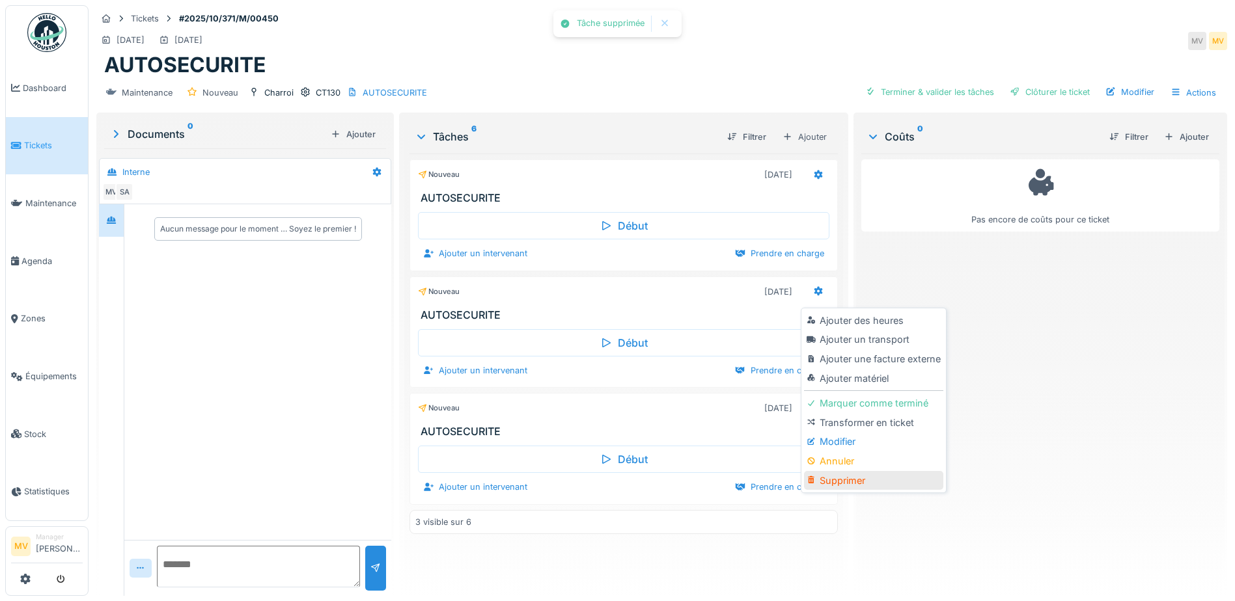
click at [858, 480] on div "Supprimer" at bounding box center [873, 481] width 139 height 20
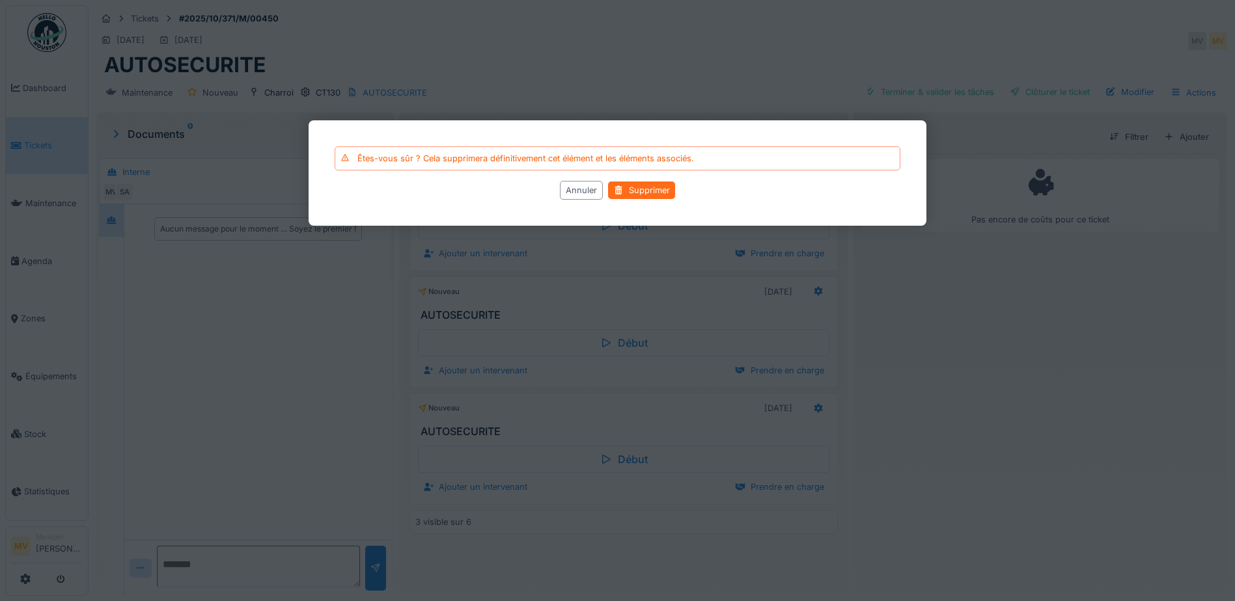
click at [668, 197] on div "Supprimer" at bounding box center [641, 191] width 67 height 18
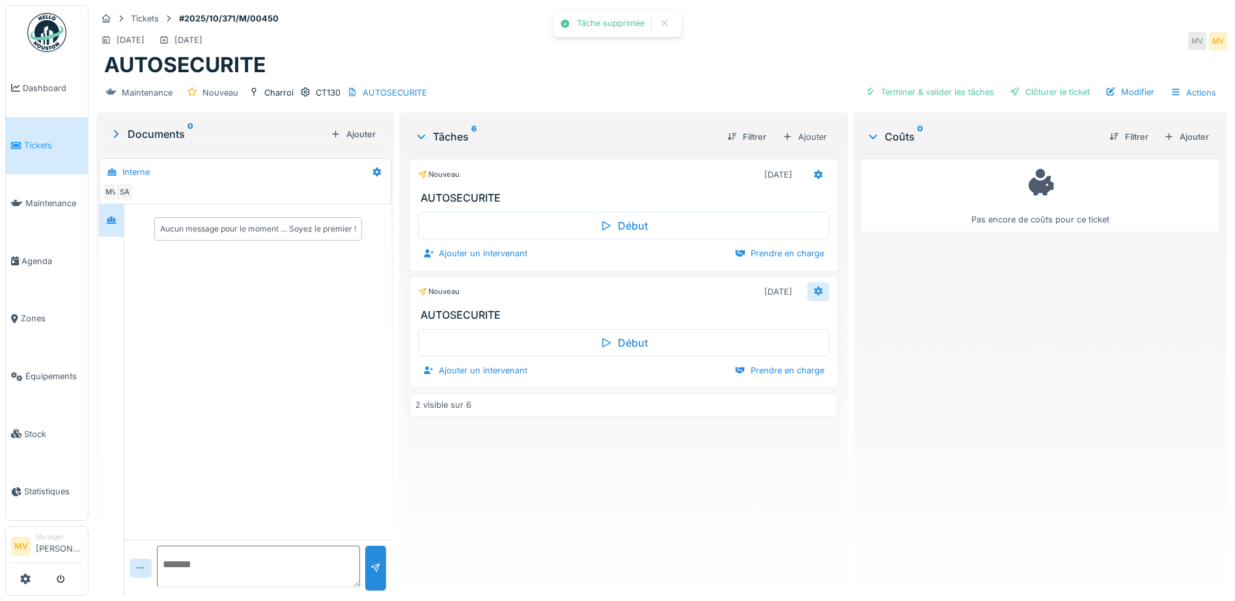
click at [817, 287] on icon at bounding box center [818, 291] width 10 height 8
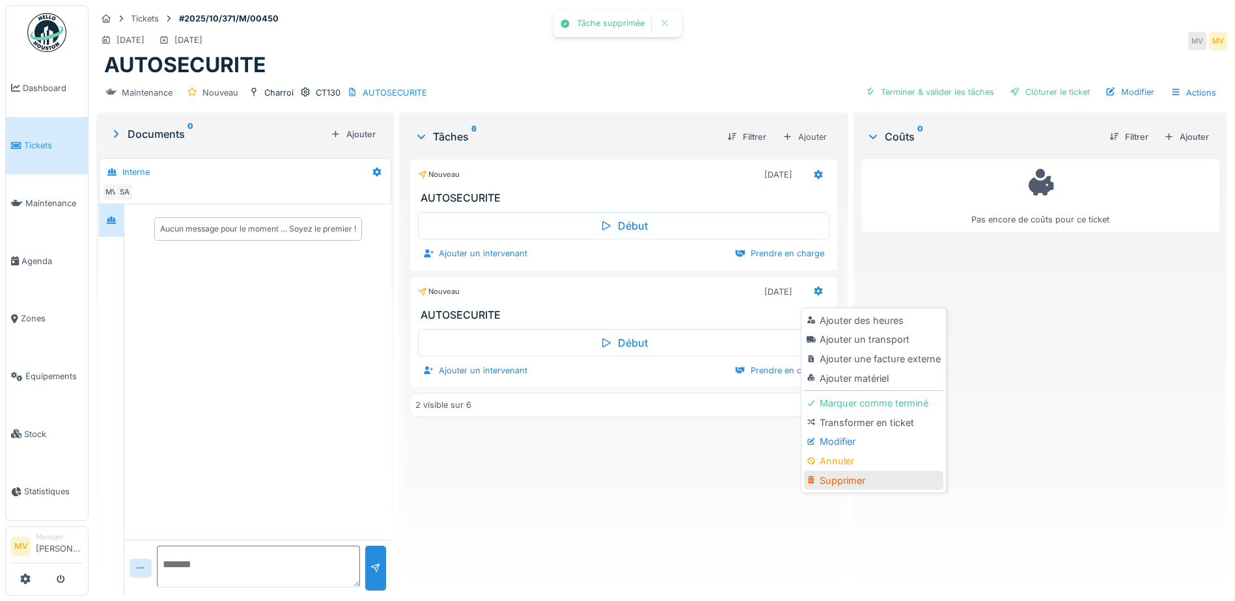
click at [860, 481] on div "Supprimer" at bounding box center [873, 481] width 139 height 20
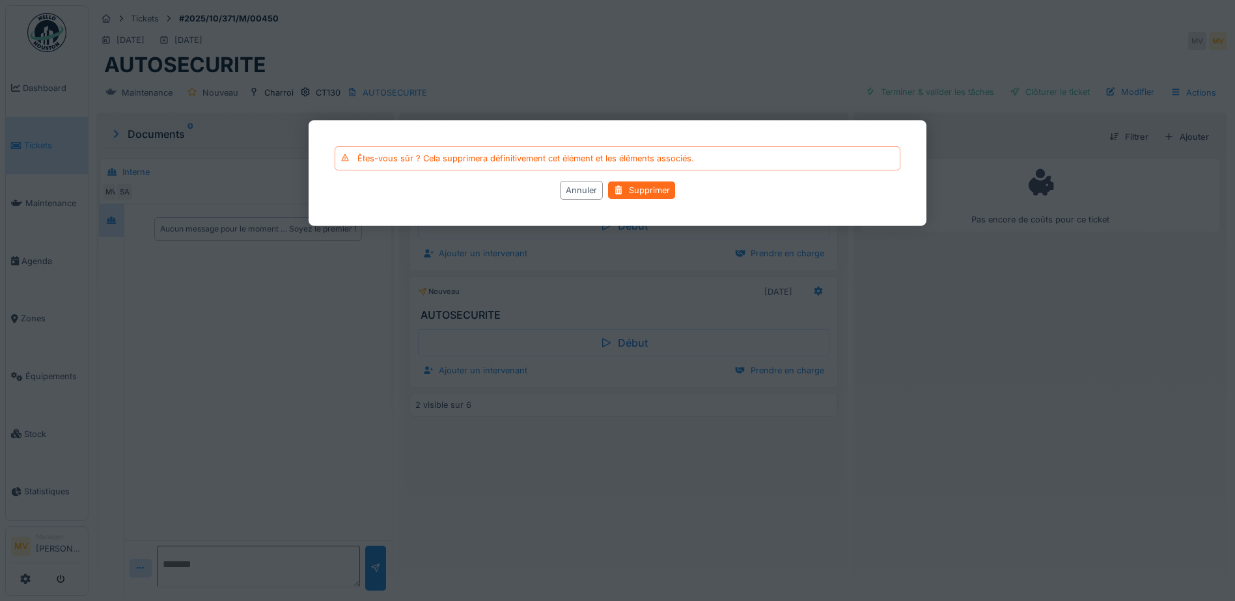
click at [655, 194] on div "Supprimer" at bounding box center [641, 191] width 67 height 18
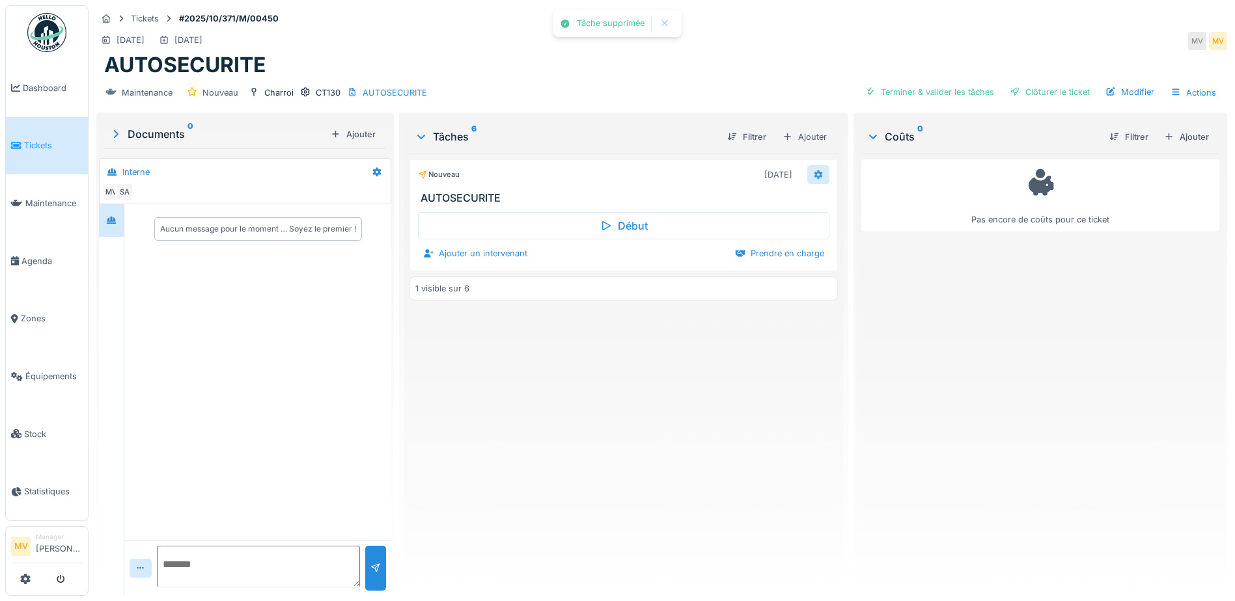
click at [814, 171] on icon at bounding box center [818, 174] width 8 height 9
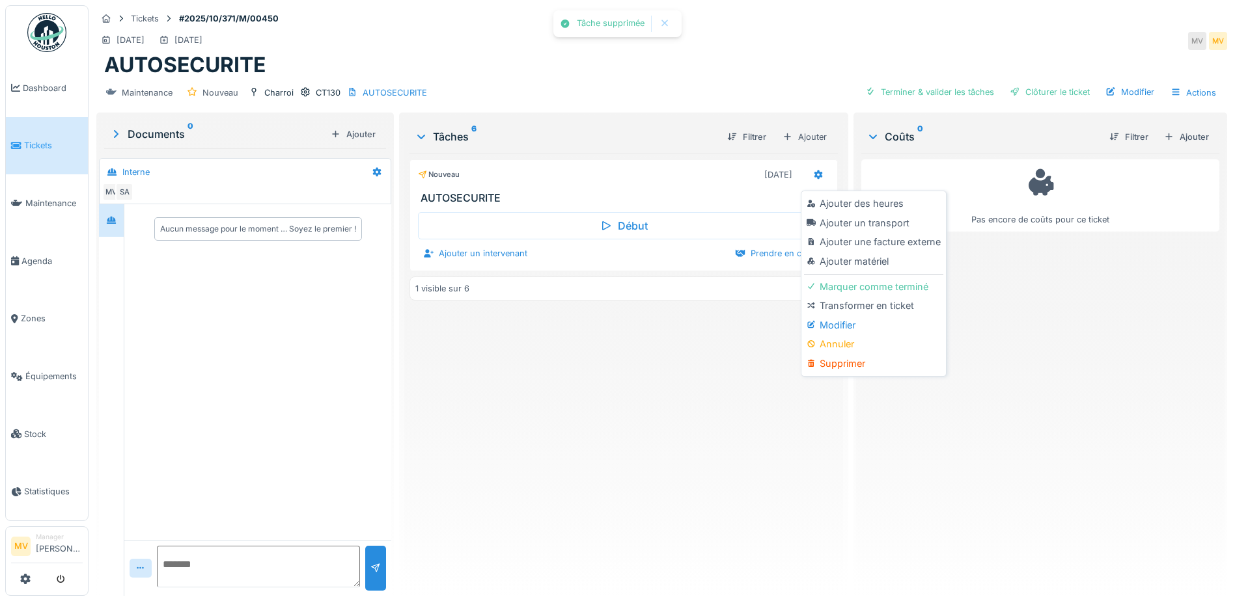
drag, startPoint x: 847, startPoint y: 325, endPoint x: 849, endPoint y: 299, distance: 26.8
click at [847, 325] on div "Modifier" at bounding box center [873, 326] width 139 height 20
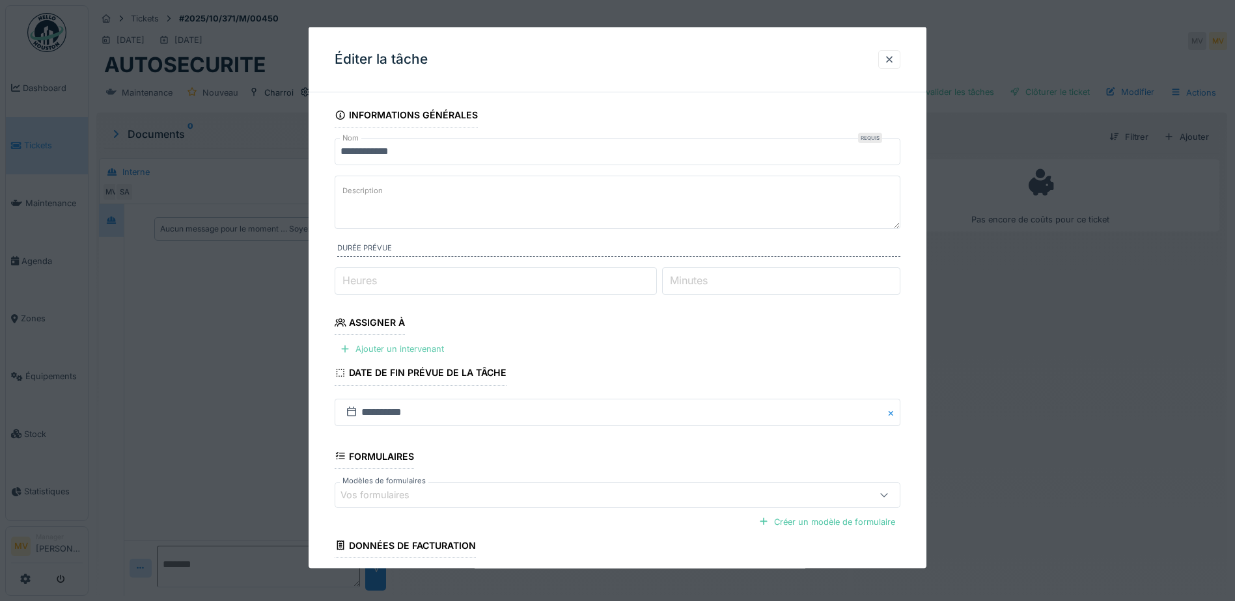
click at [431, 348] on div "Ajouter un intervenant" at bounding box center [392, 349] width 115 height 18
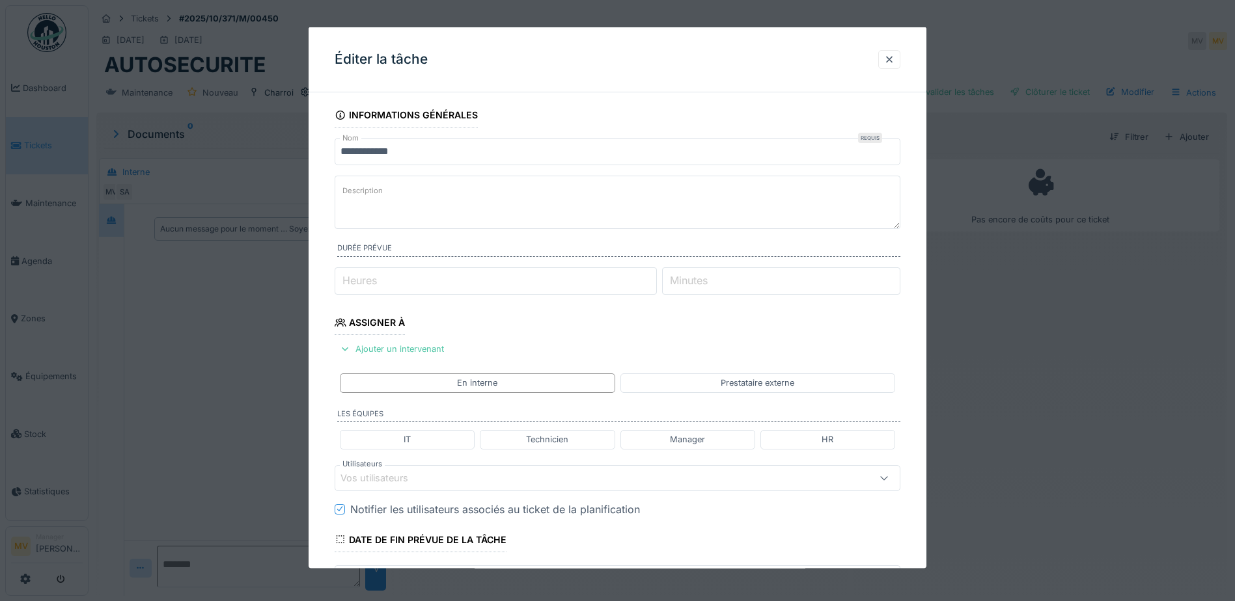
click at [506, 479] on div "Vos utilisateurs" at bounding box center [583, 478] width 487 height 14
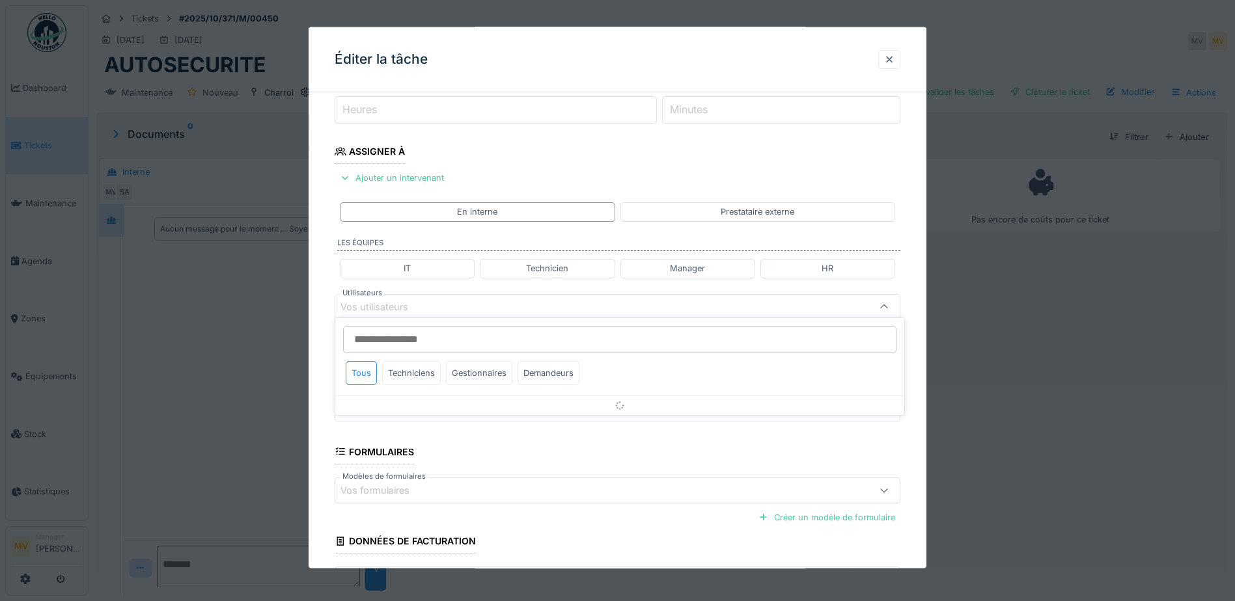
scroll to position [180, 0]
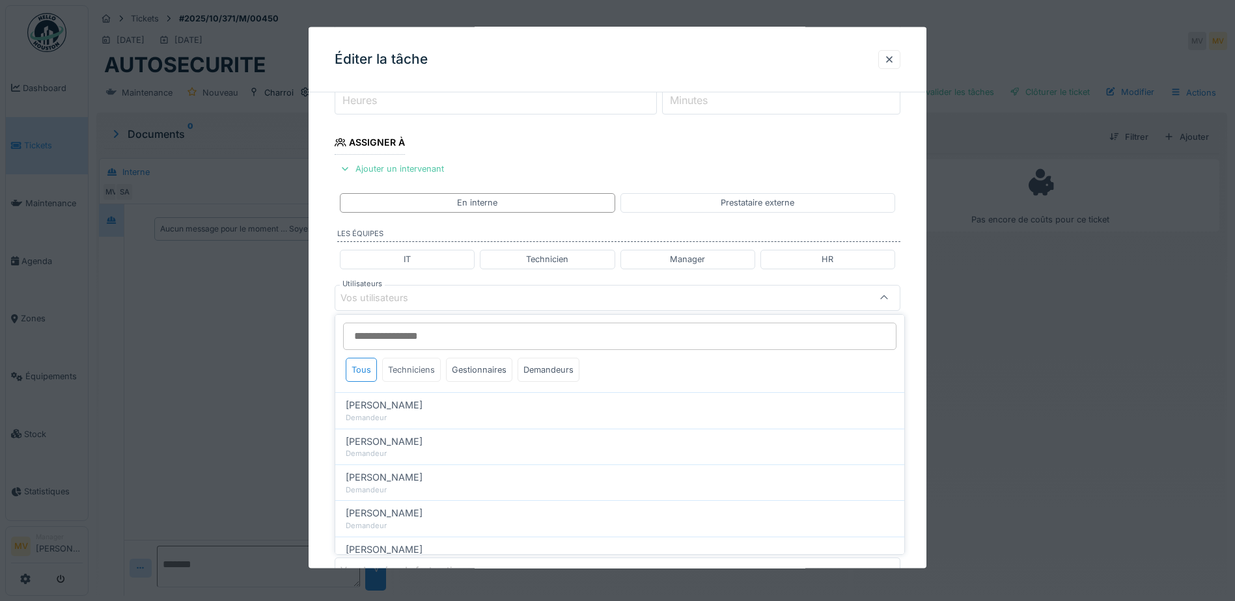
click at [423, 370] on div "Techniciens" at bounding box center [411, 370] width 59 height 24
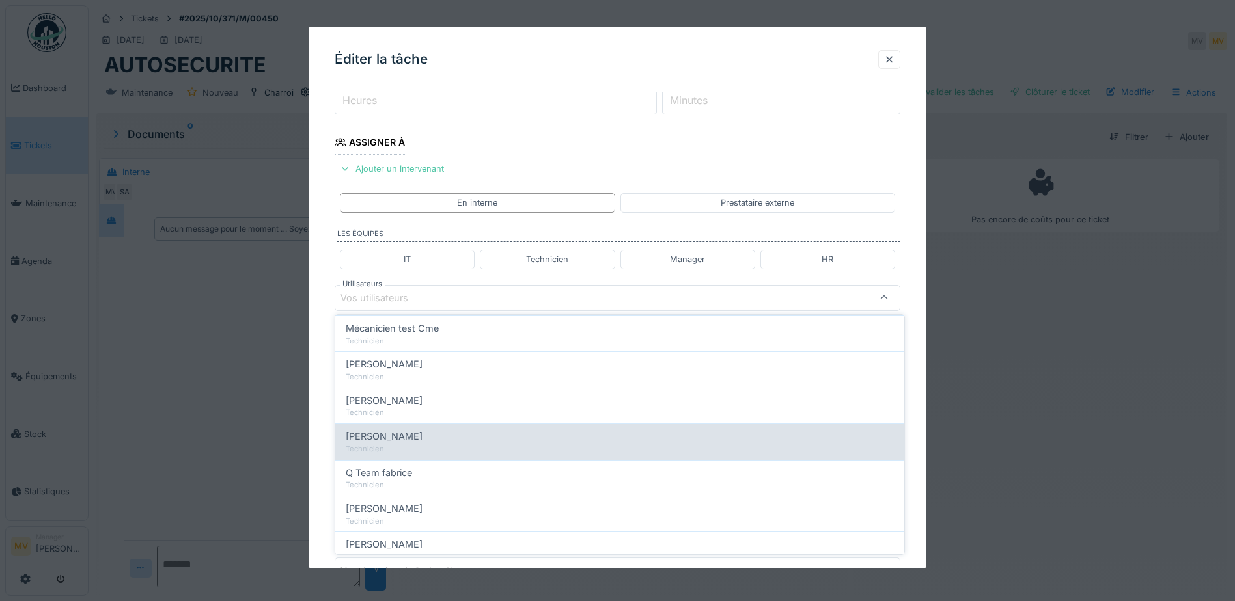
scroll to position [195, 0]
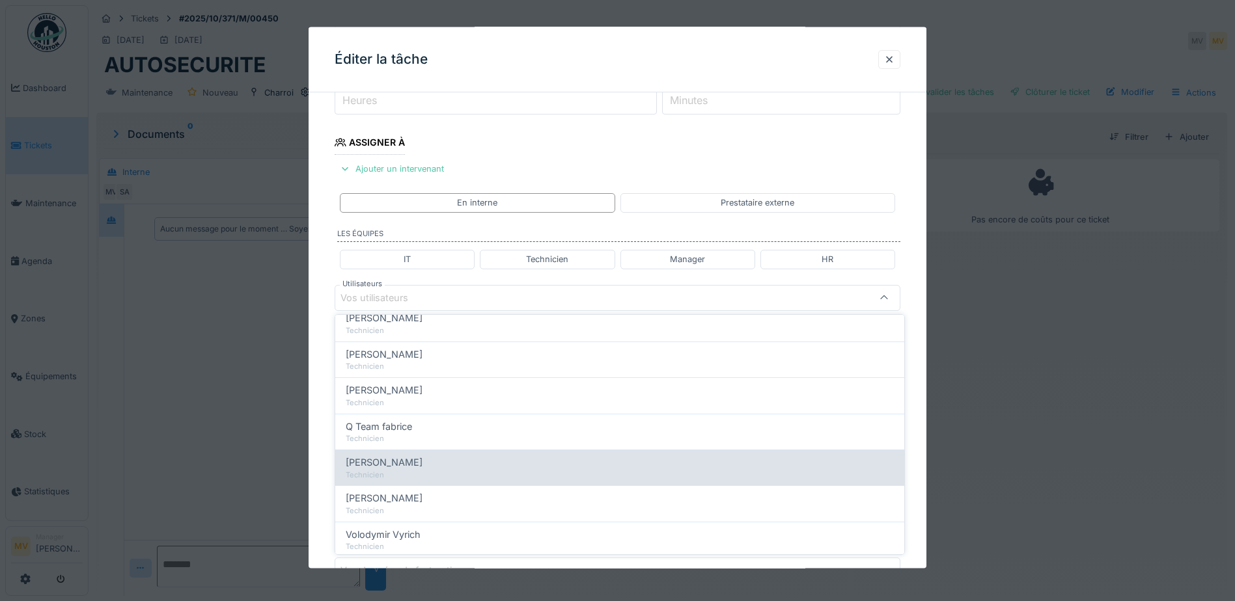
click at [429, 464] on div "[PERSON_NAME]" at bounding box center [620, 463] width 548 height 14
type input "****"
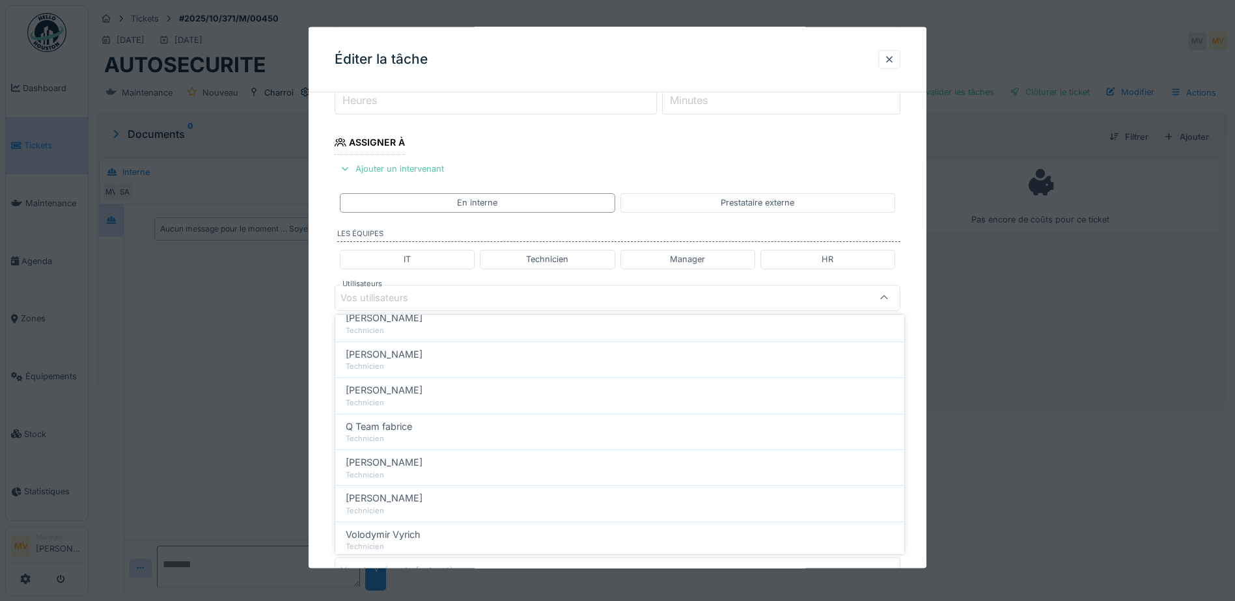
scroll to position [0, 0]
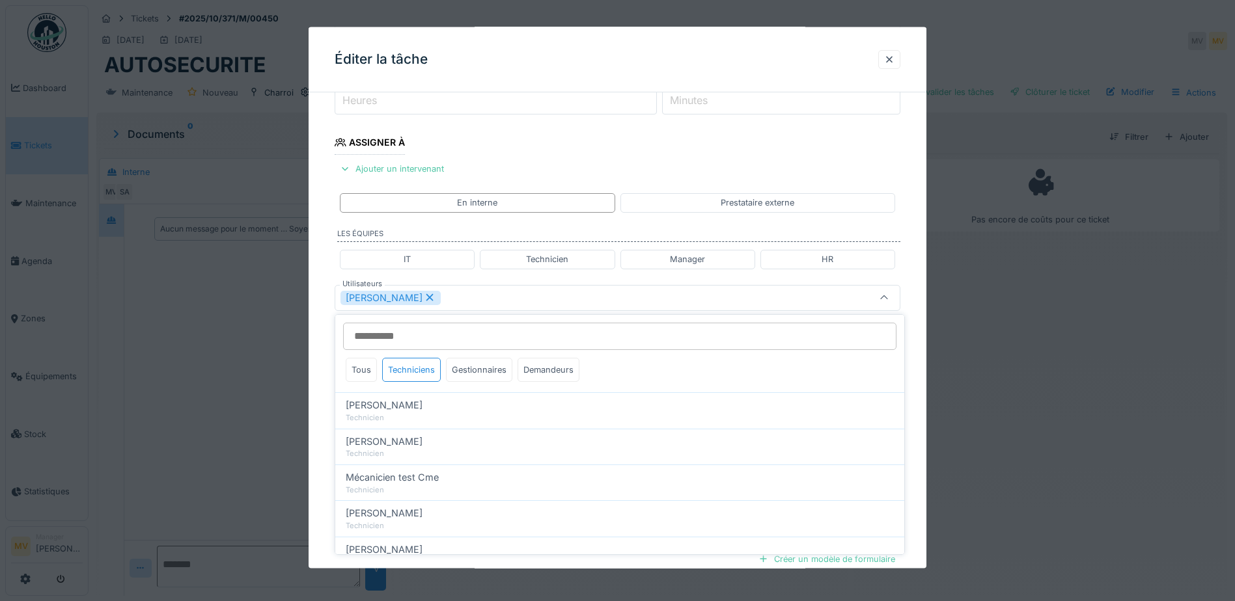
click at [503, 287] on div "[PERSON_NAME]" at bounding box center [618, 297] width 566 height 26
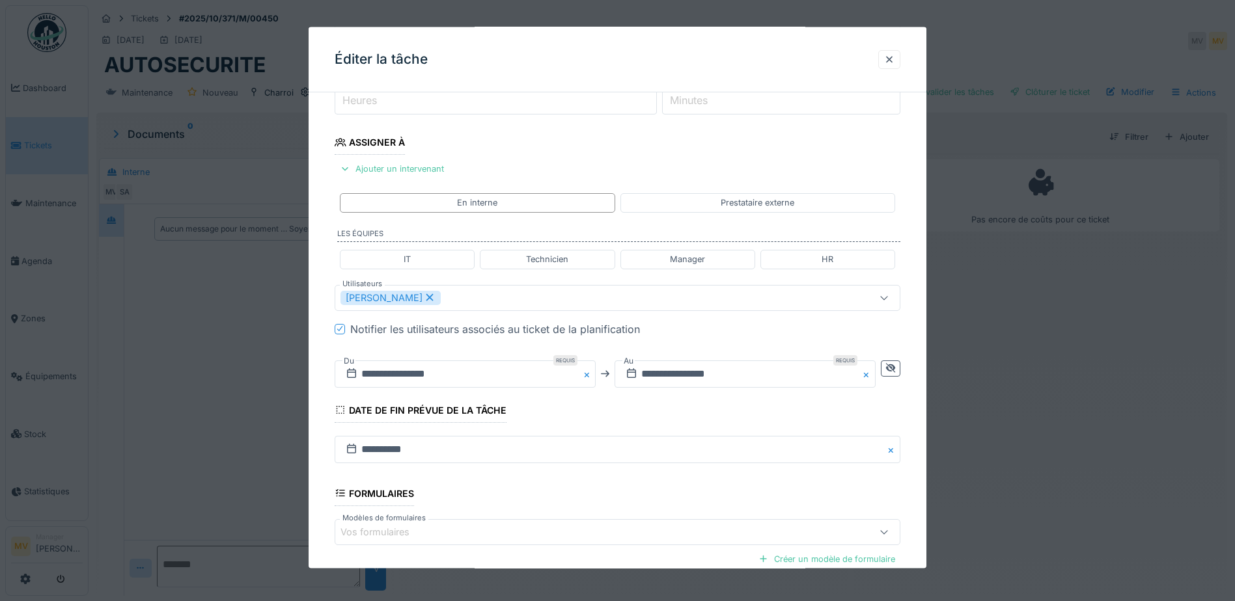
click at [588, 372] on button "Close" at bounding box center [588, 373] width 14 height 27
click at [516, 377] on input "text" at bounding box center [465, 373] width 261 height 27
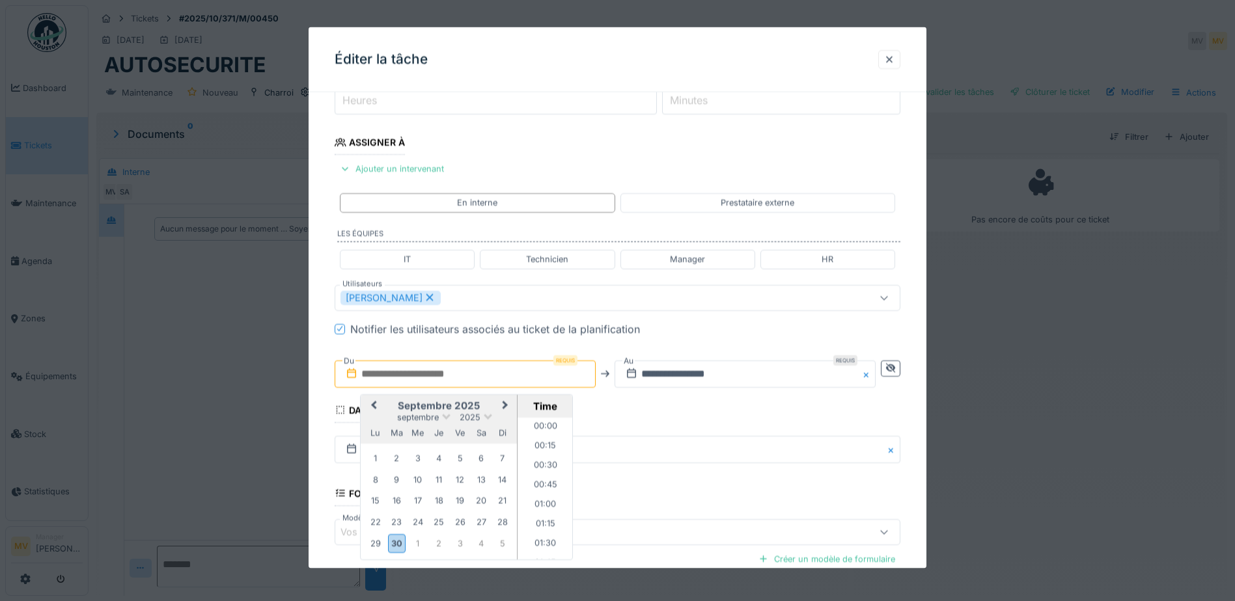
scroll to position [1052, 0]
click at [400, 547] on div "30" at bounding box center [397, 543] width 18 height 19
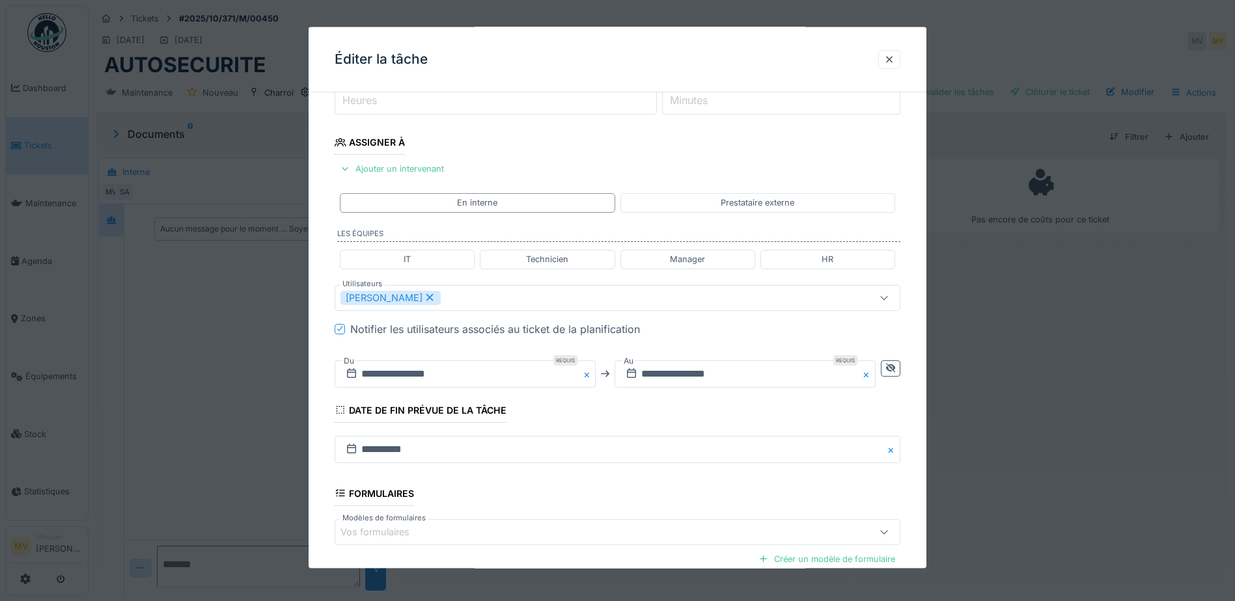
click at [871, 374] on button "Close" at bounding box center [868, 373] width 14 height 27
click at [771, 385] on input "text" at bounding box center [744, 373] width 261 height 27
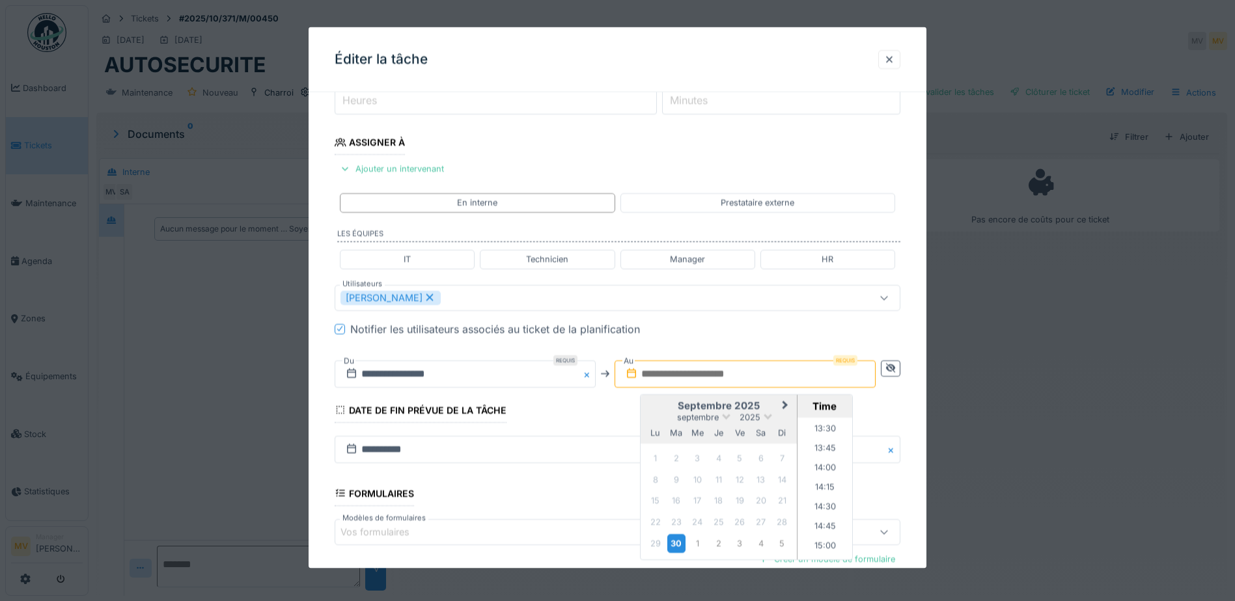
click at [685, 545] on div "30" at bounding box center [676, 543] width 18 height 19
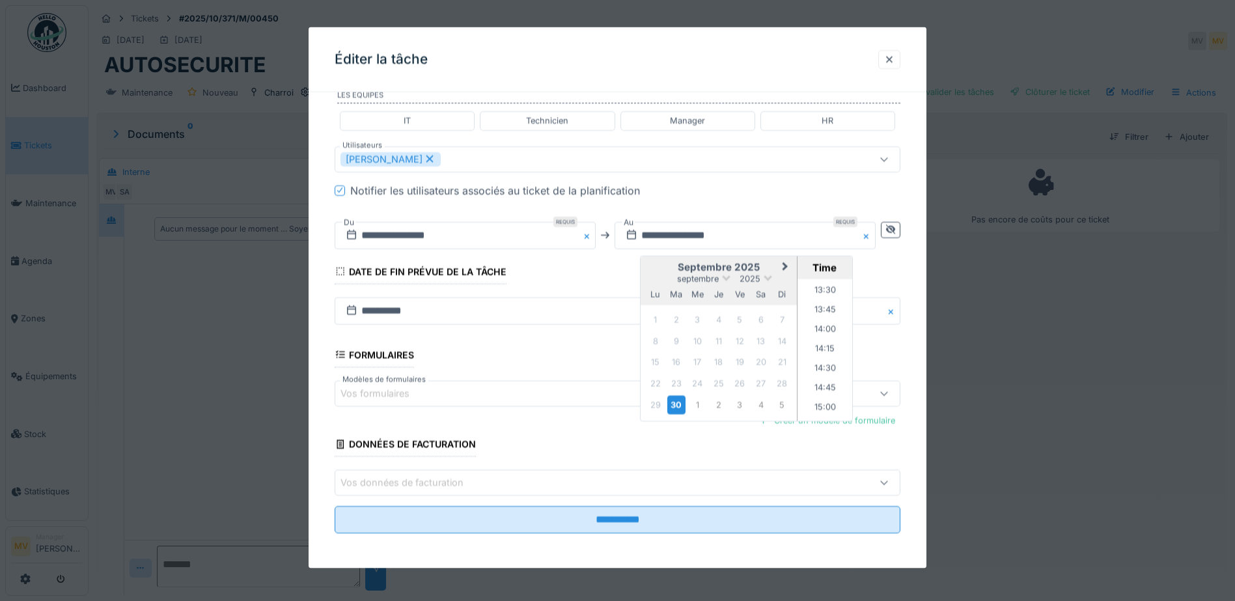
scroll to position [320, 0]
click at [423, 396] on div "Vos formulaires" at bounding box center [383, 392] width 87 height 14
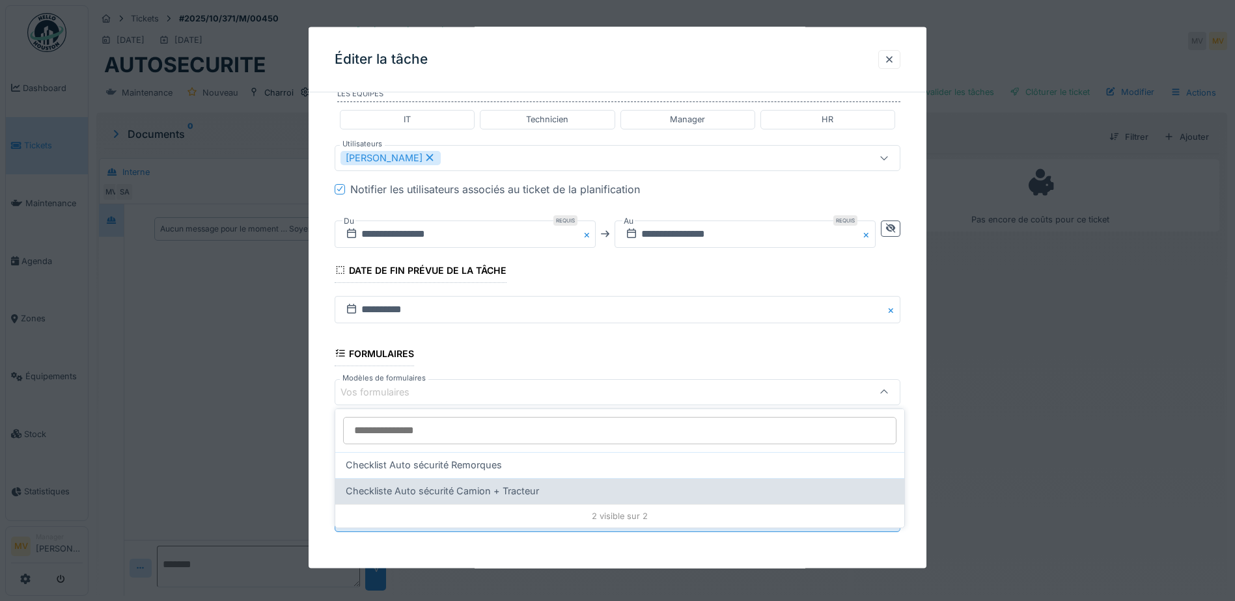
click at [469, 496] on span "Checkliste Auto sécurité Camion + Tracteur" at bounding box center [442, 491] width 193 height 14
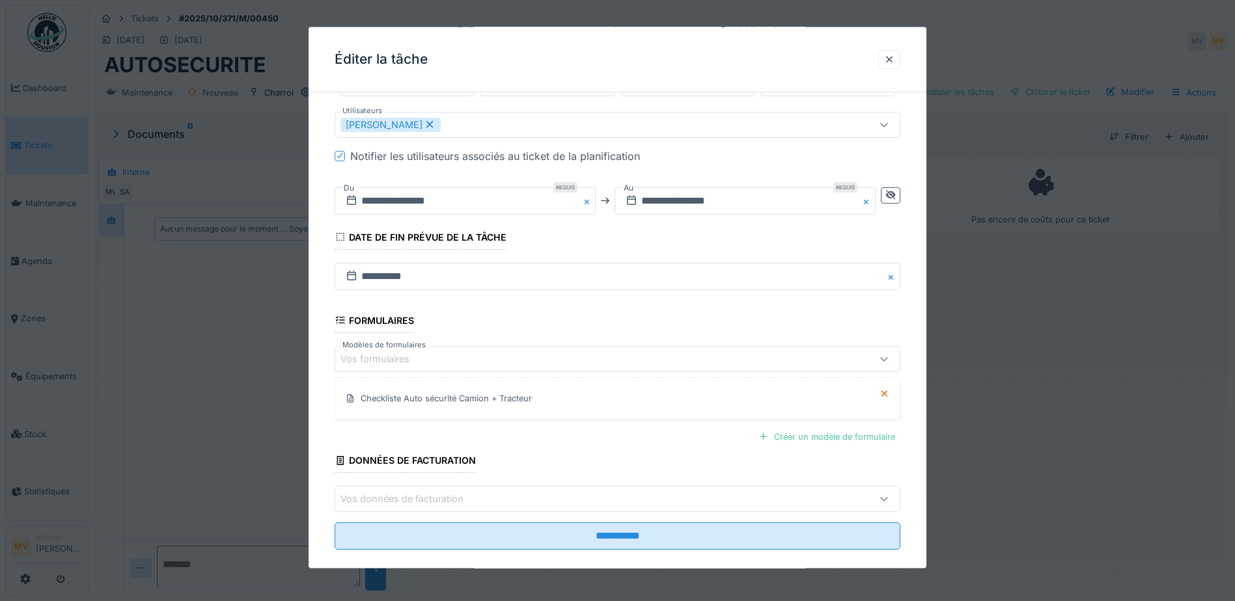
scroll to position [371, 0]
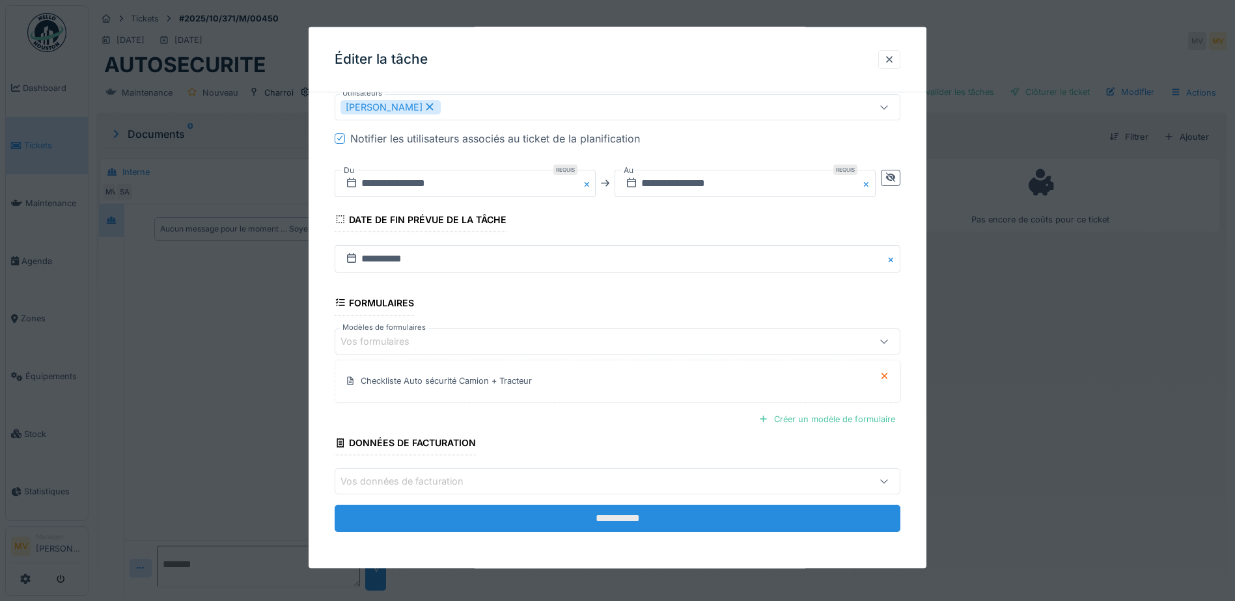
click at [659, 516] on input "**********" at bounding box center [618, 518] width 566 height 27
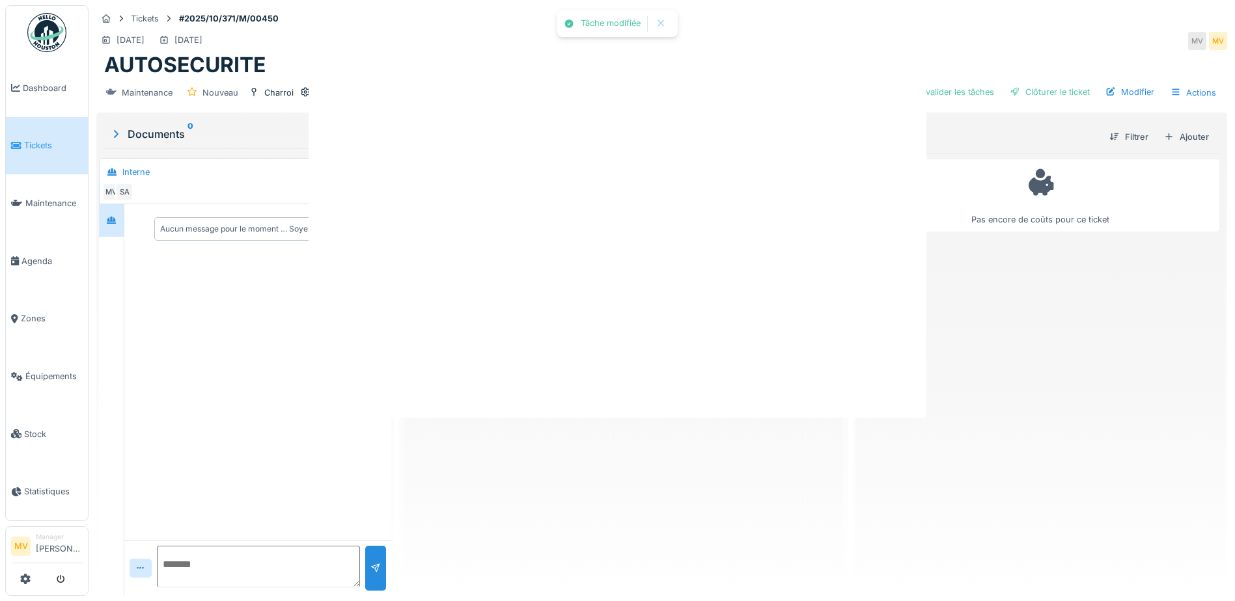
scroll to position [0, 0]
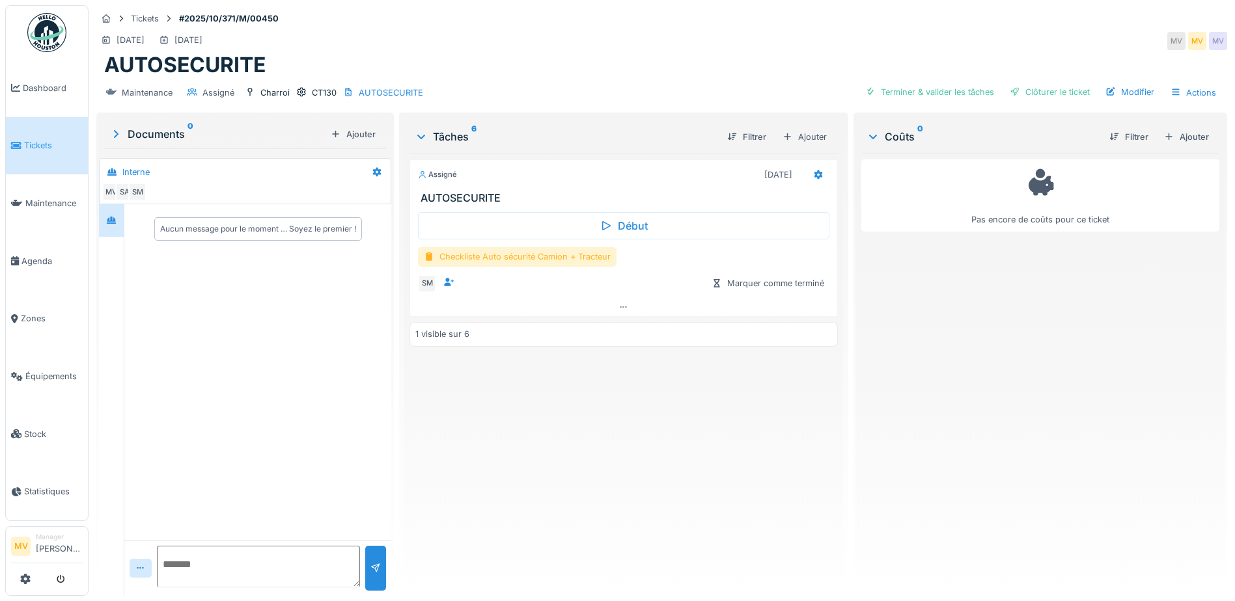
click at [554, 257] on div "Checkliste Auto sécurité Camion + Tracteur" at bounding box center [517, 256] width 198 height 19
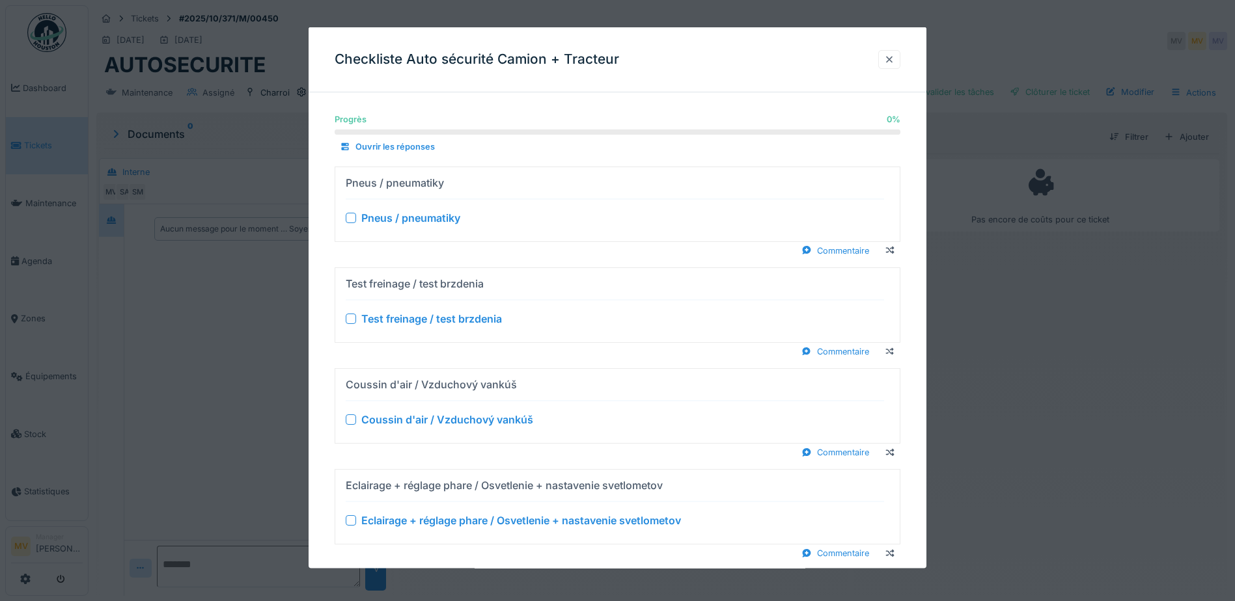
click at [894, 59] on div at bounding box center [889, 59] width 10 height 12
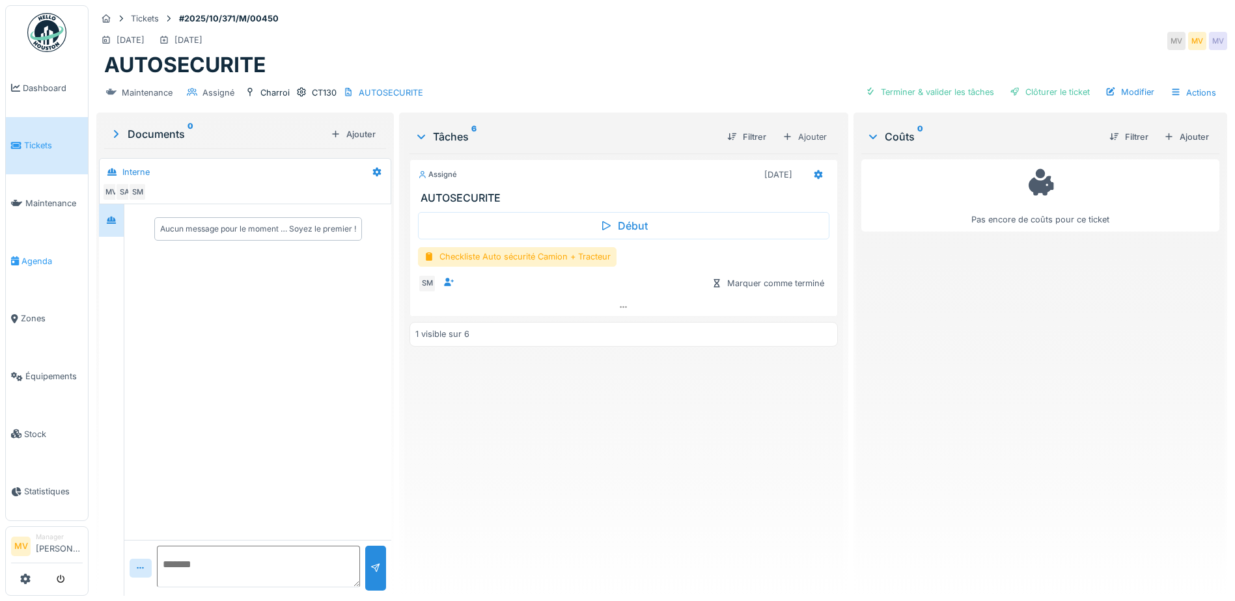
click at [42, 267] on span "Agenda" at bounding box center [51, 261] width 61 height 12
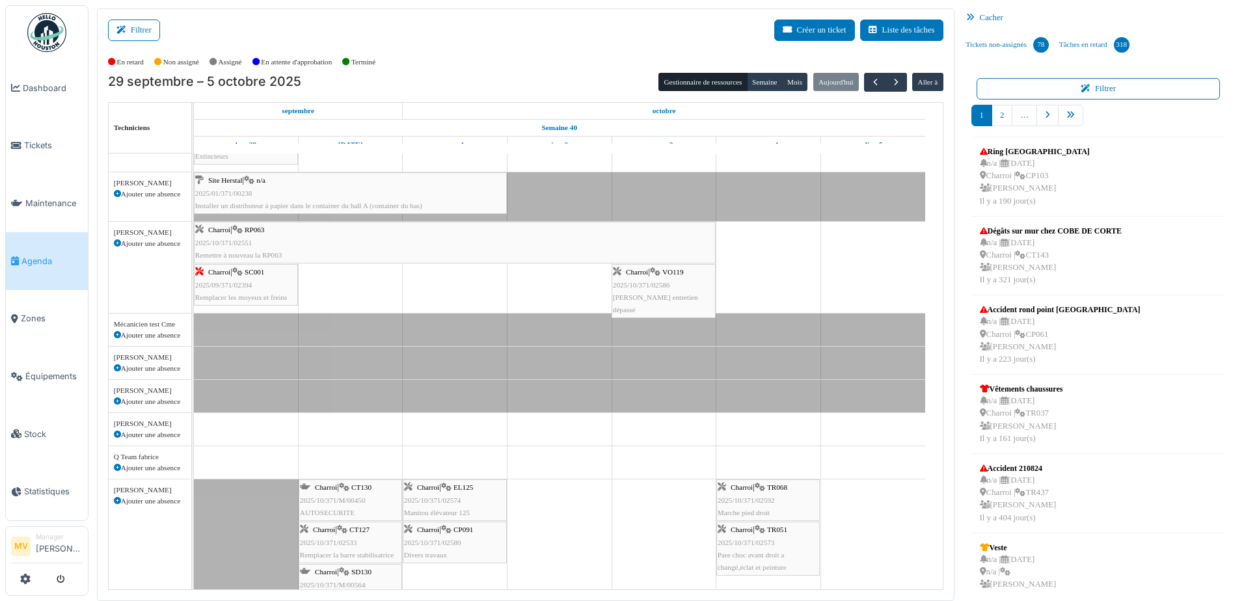
scroll to position [66, 0]
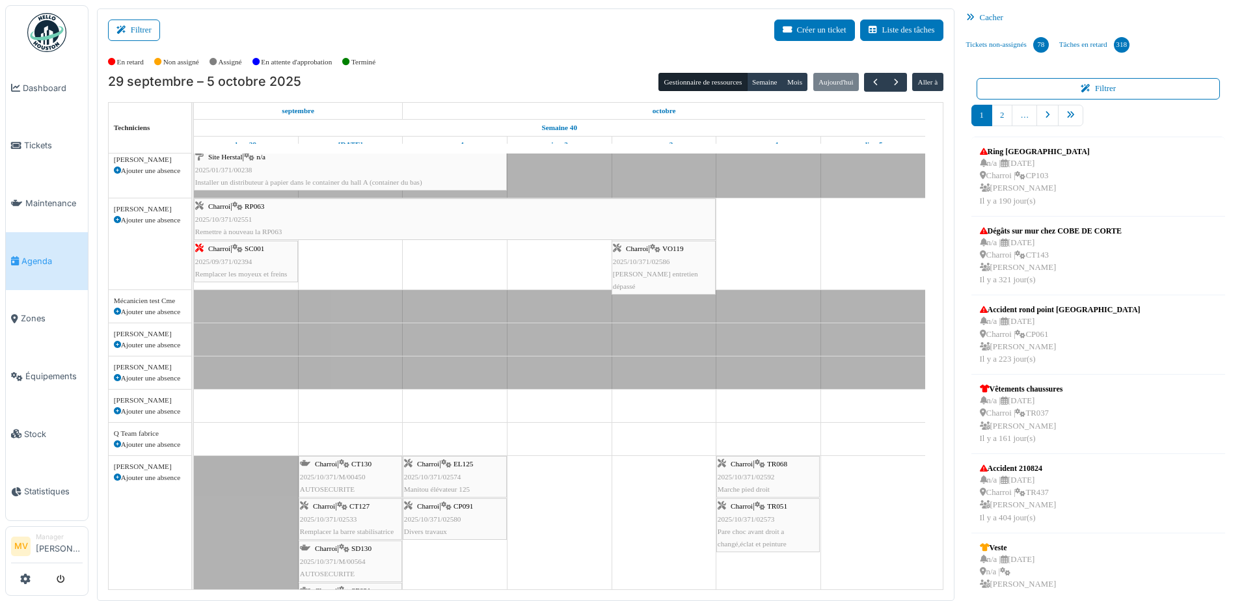
click at [117, 411] on icon at bounding box center [117, 411] width 7 height 7
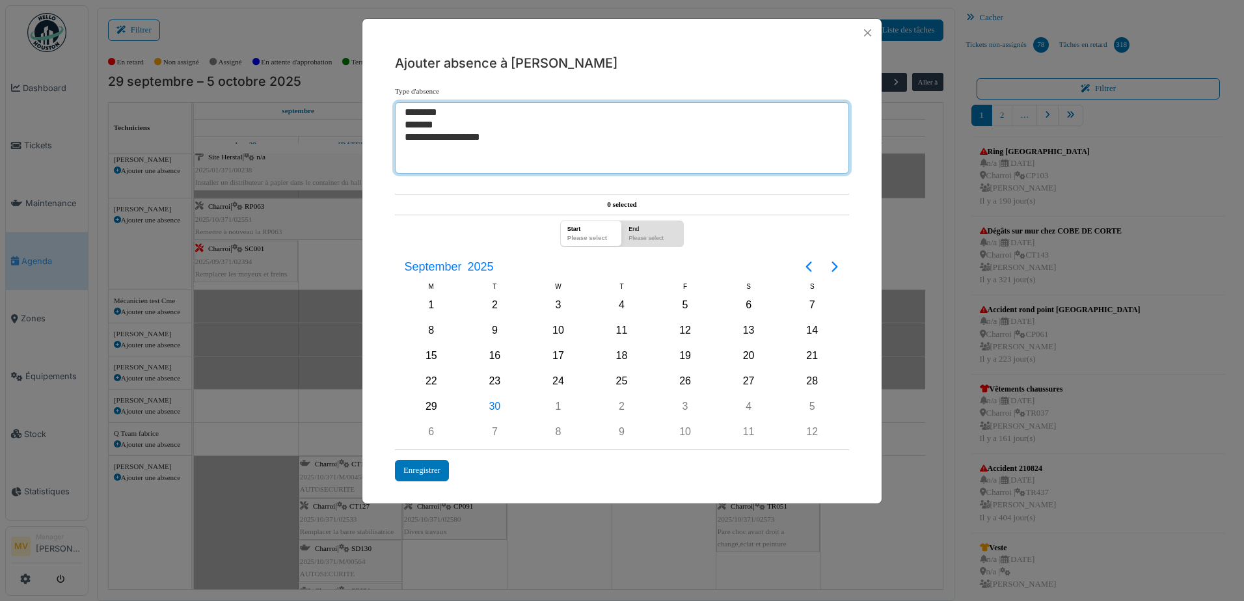
select select "***"
click at [439, 114] on option "********" at bounding box center [618, 113] width 428 height 12
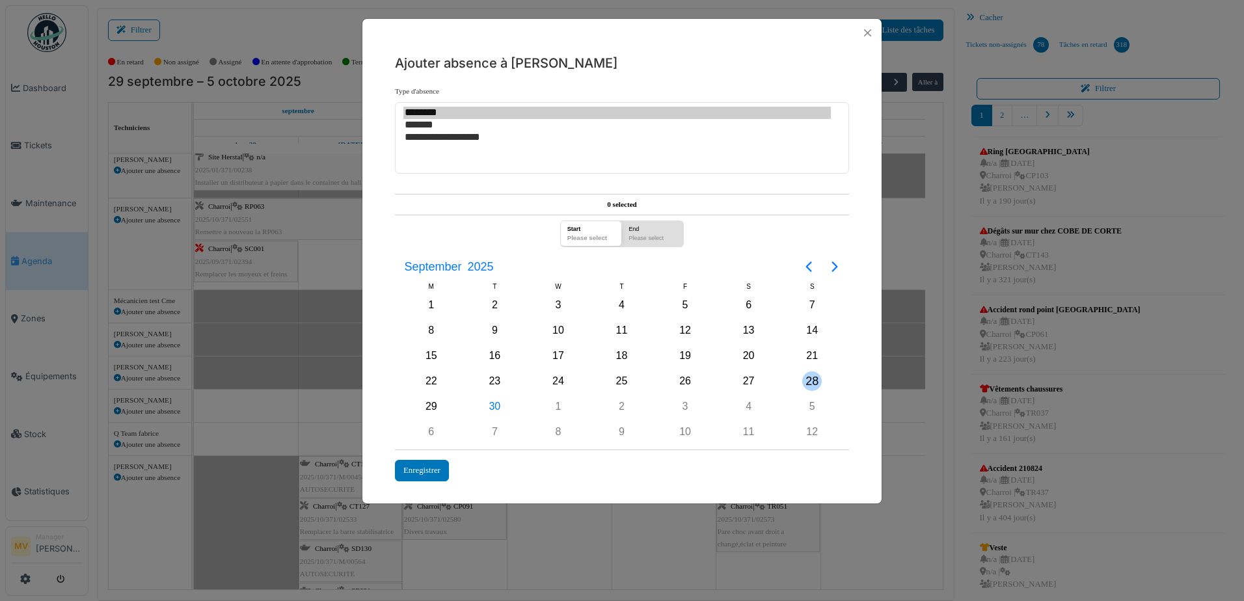
click at [813, 376] on div "28" at bounding box center [812, 382] width 20 height 20
click at [810, 402] on div "5" at bounding box center [812, 407] width 20 height 20
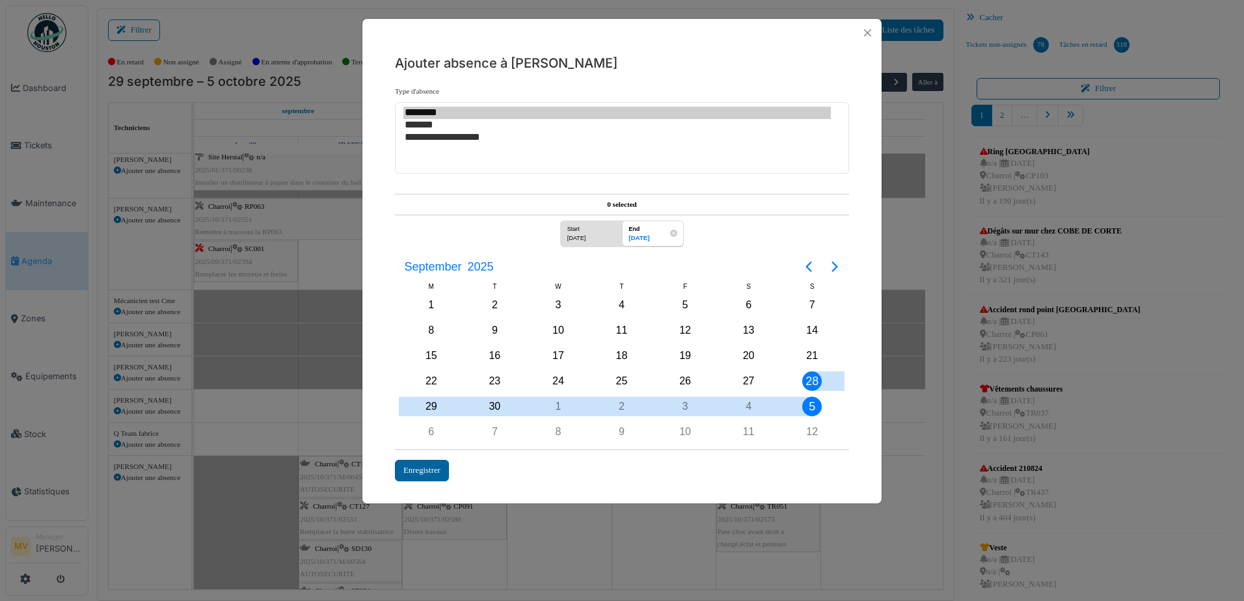
click at [434, 469] on div "Enregistrer" at bounding box center [422, 470] width 54 height 21
